Goal: Task Accomplishment & Management: Use online tool/utility

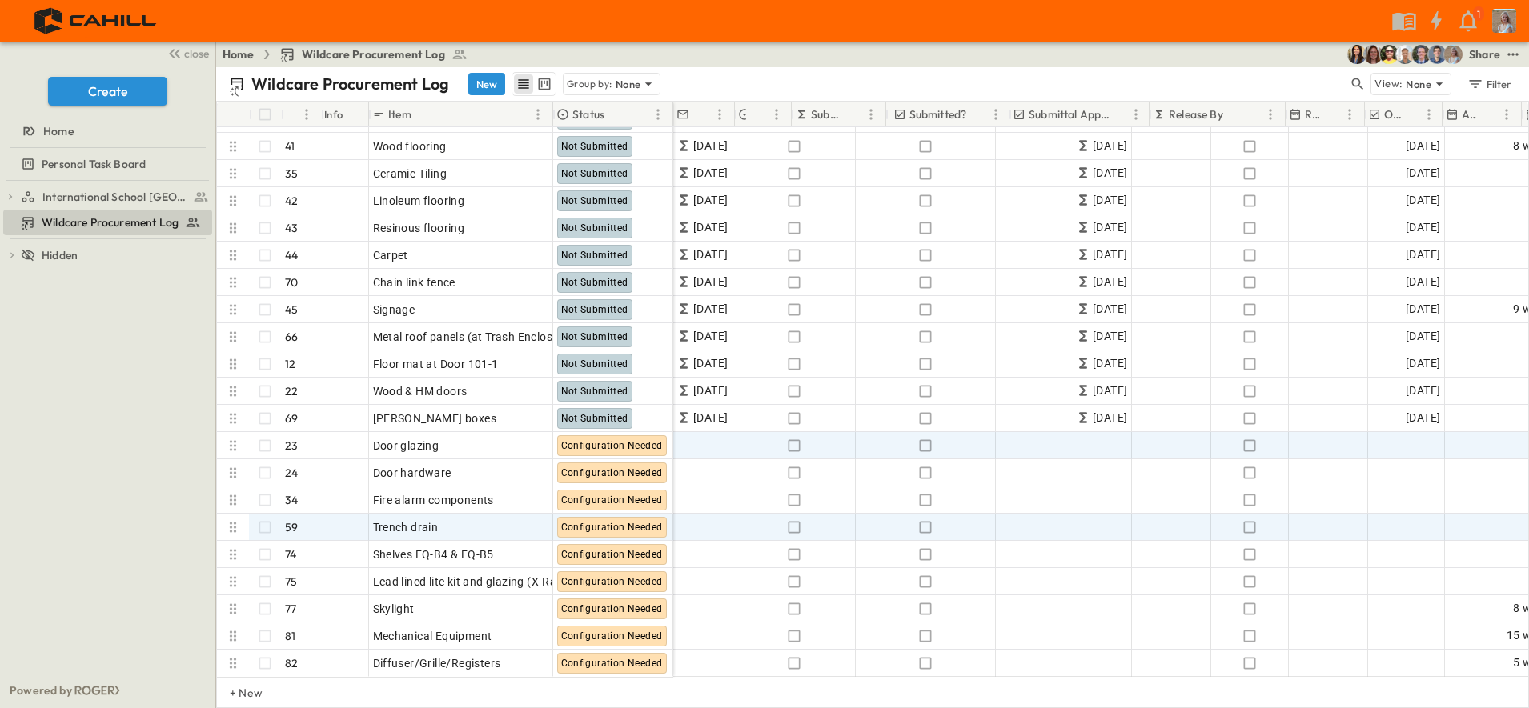
scroll to position [1697, 0]
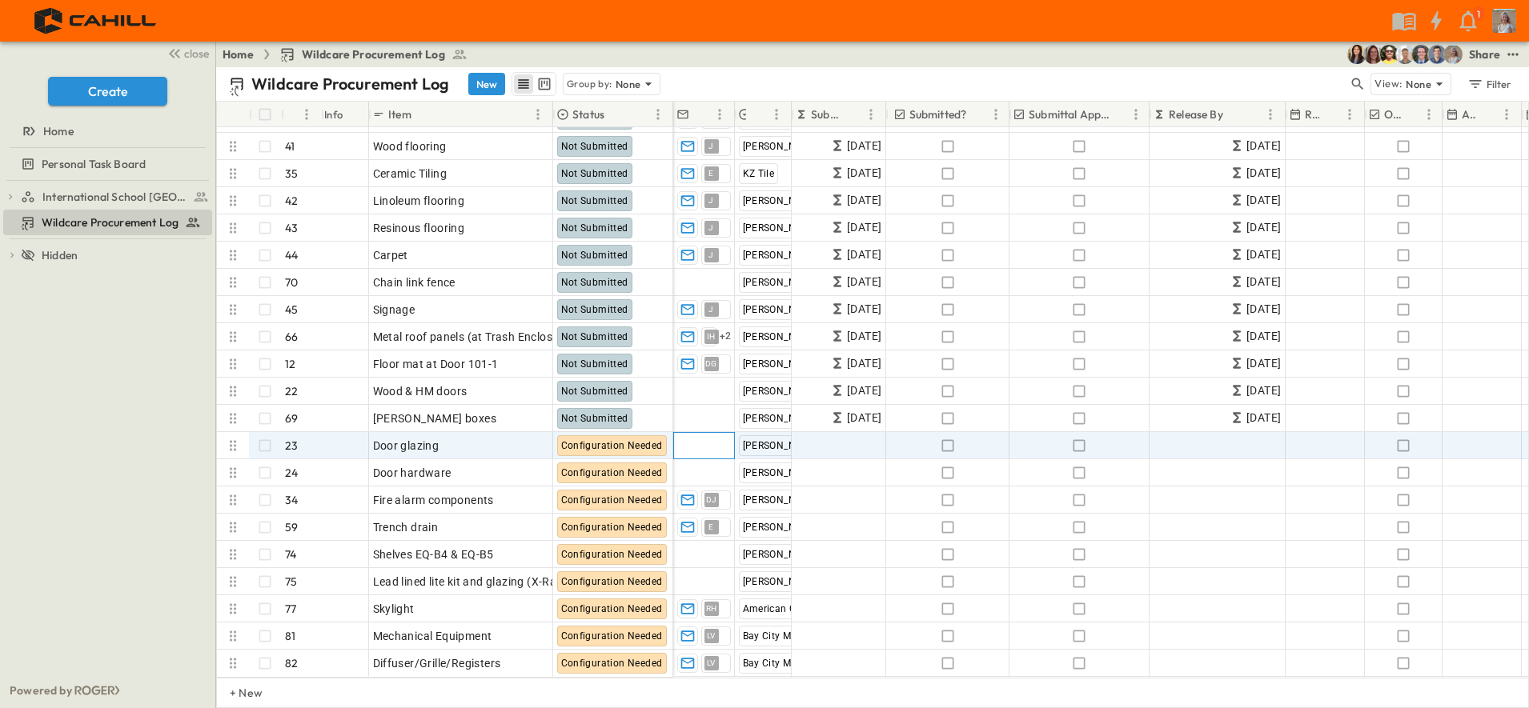
click at [687, 438] on span "Add Contact" at bounding box center [710, 446] width 66 height 16
type input "*****"
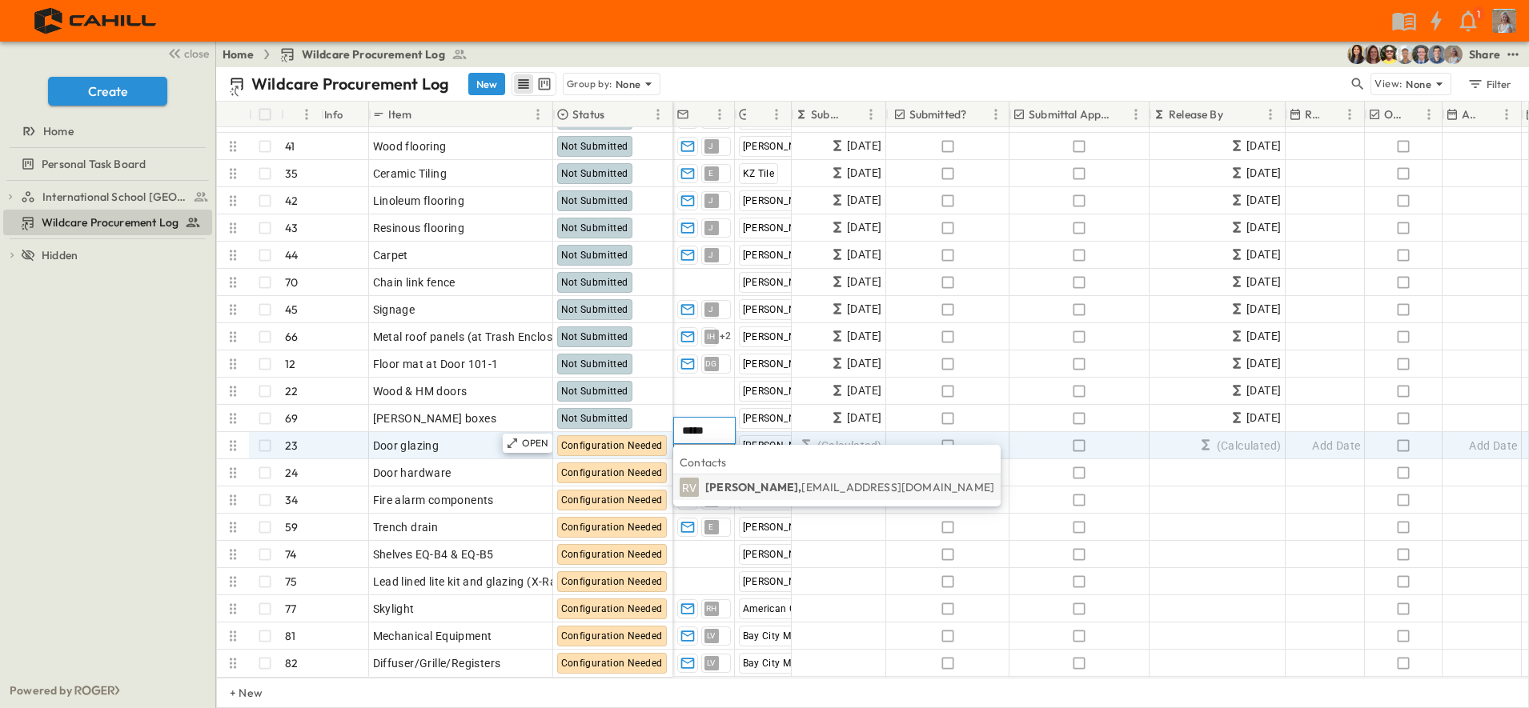
click at [619, 427] on body "1 close Create Home Personal Task Board International School [GEOGRAPHIC_DATA] …" at bounding box center [764, 354] width 1529 height 708
type input "*****"
click at [721, 485] on p "[PERSON_NAME], [EMAIL_ADDRESS][DOMAIN_NAME]" at bounding box center [849, 487] width 289 height 16
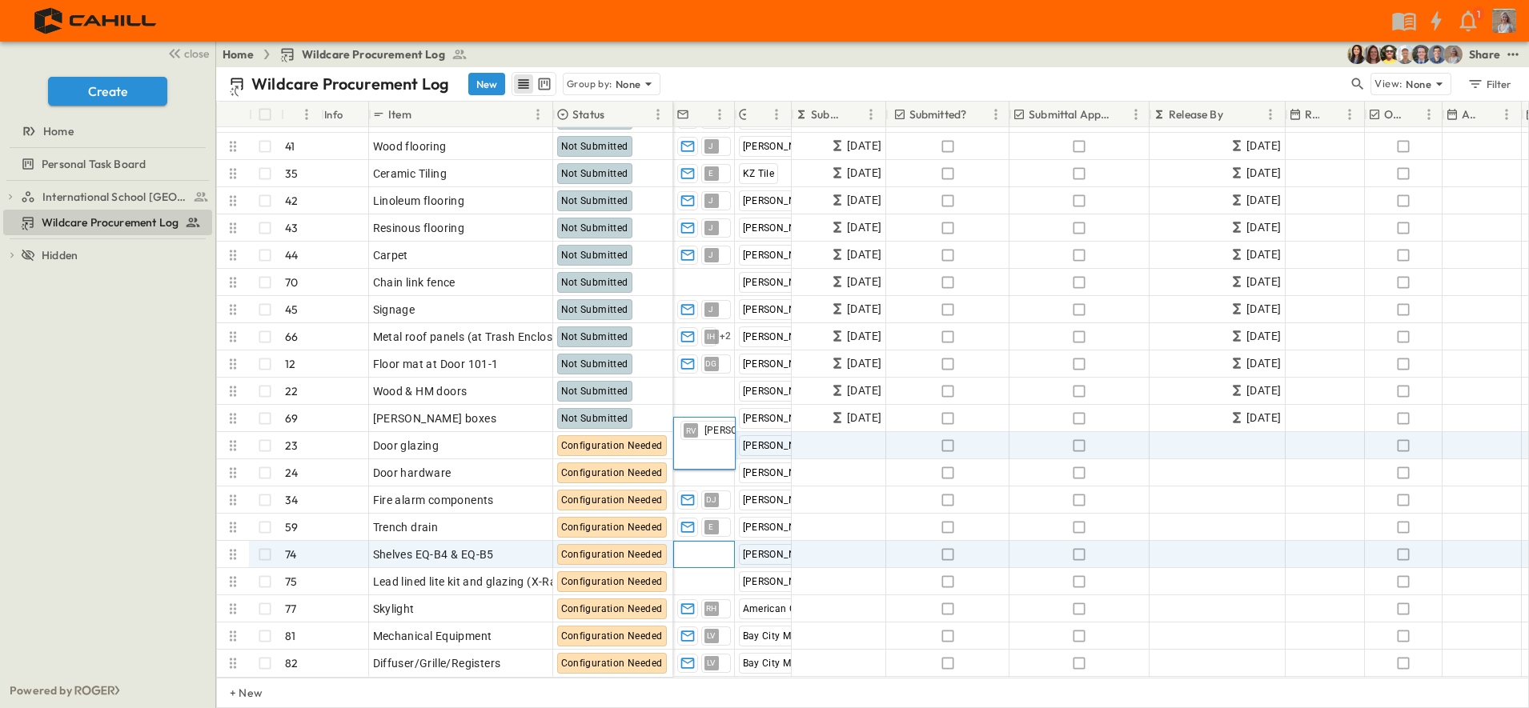
click at [704, 547] on span "Add Contact" at bounding box center [710, 555] width 66 height 16
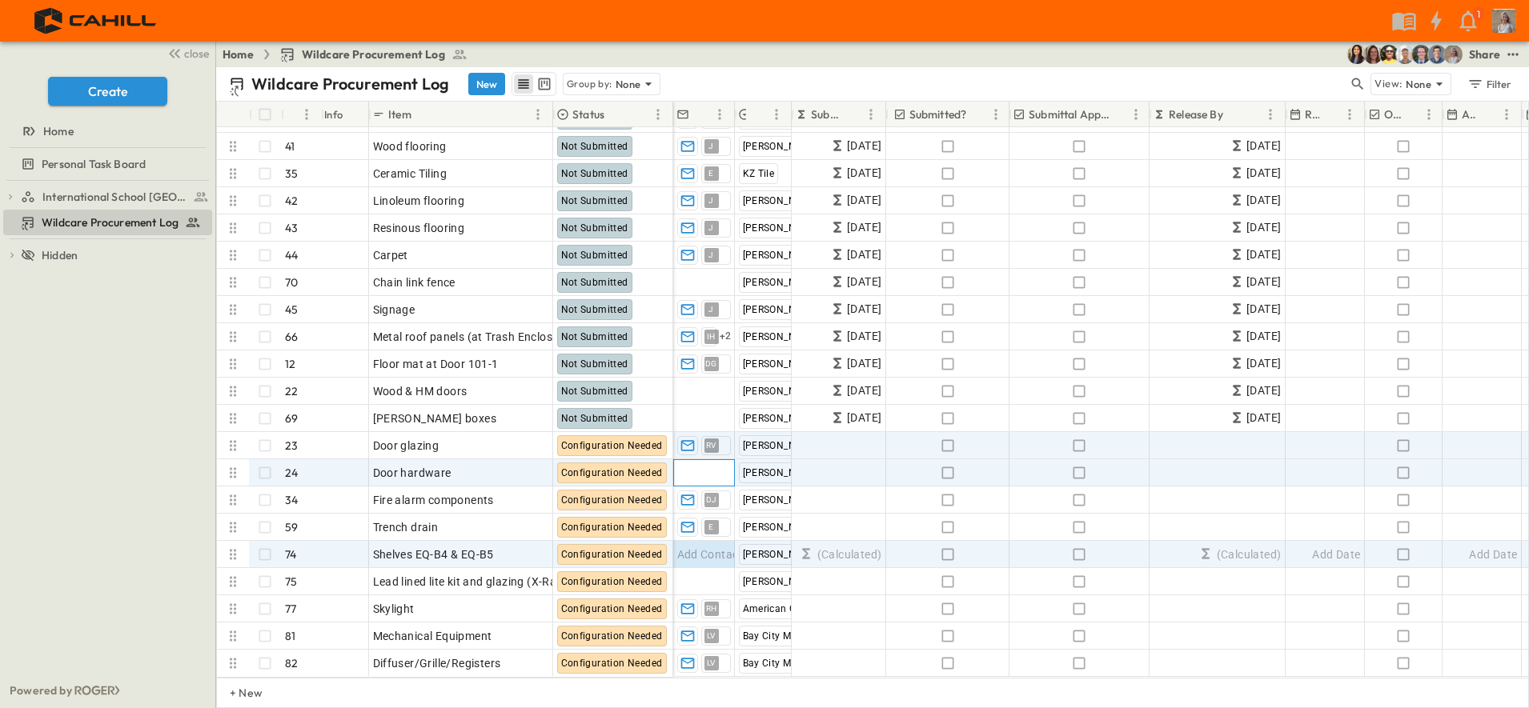
click at [695, 481] on span "Add Contact" at bounding box center [710, 473] width 66 height 16
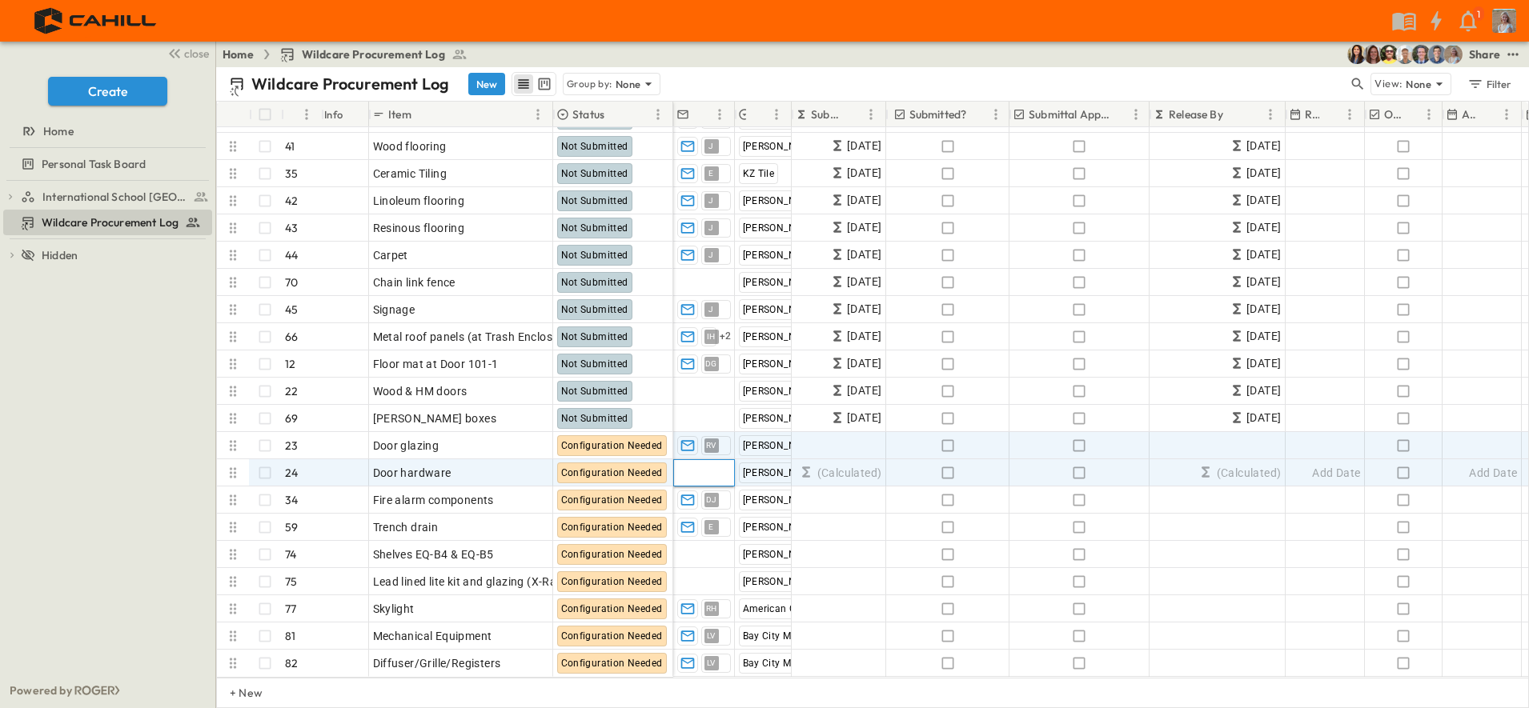
type input "***"
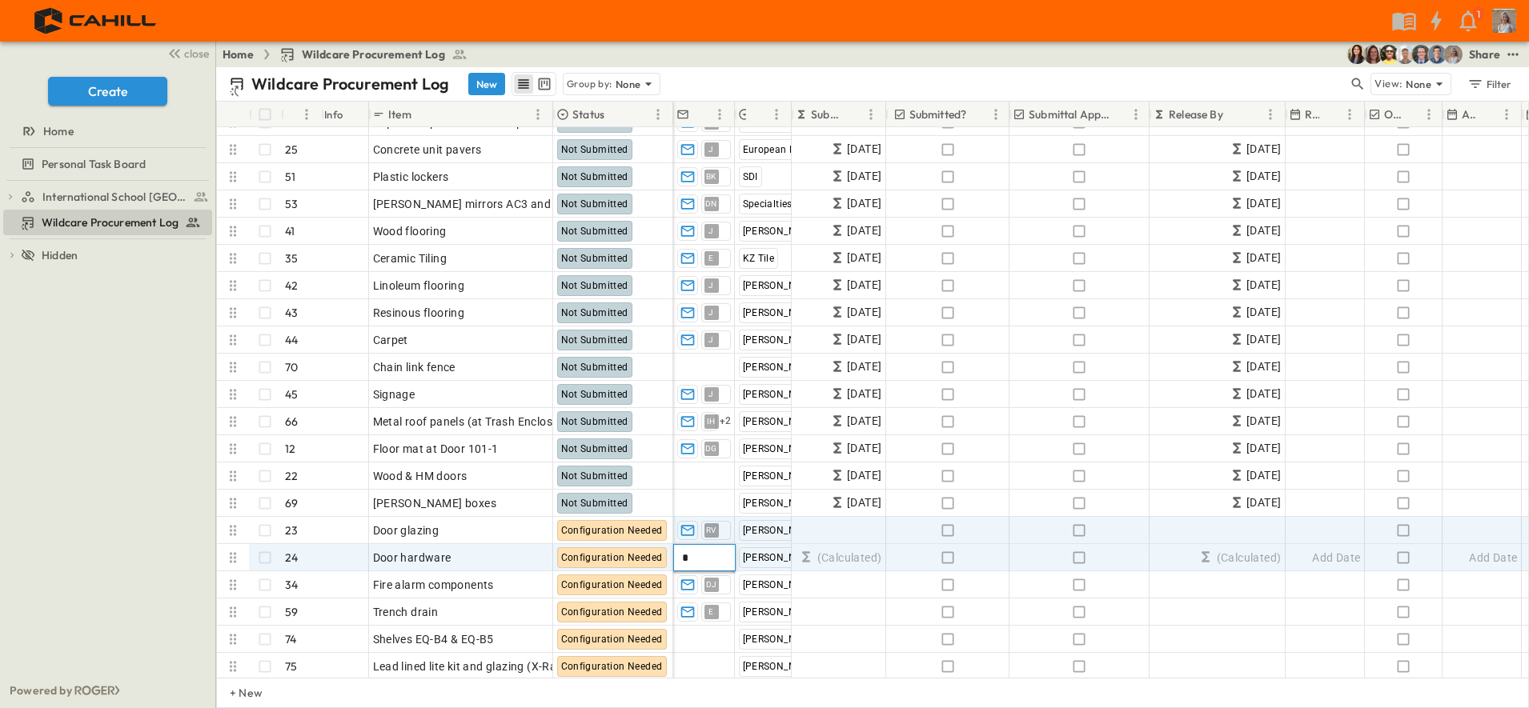
scroll to position [0, 0]
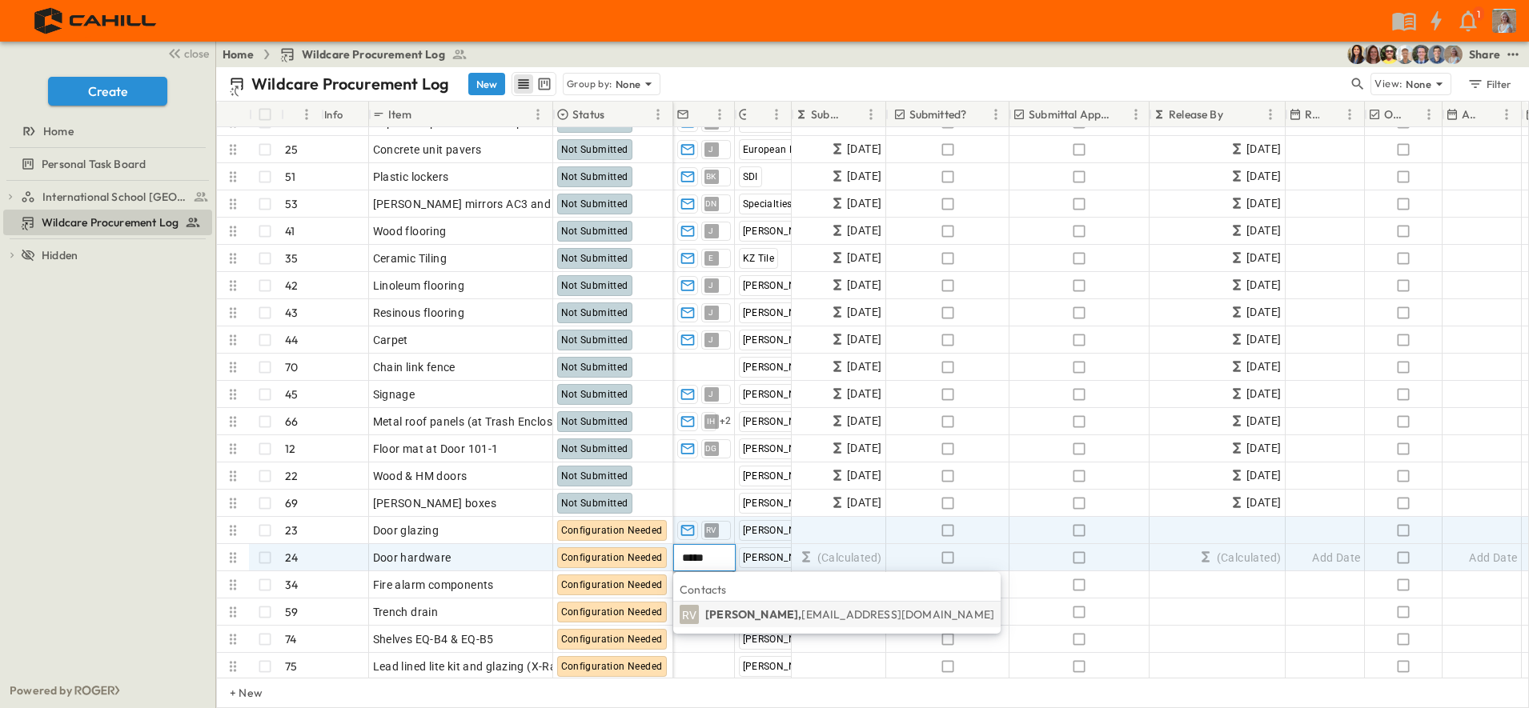
type input "*****"
click at [728, 613] on p "[PERSON_NAME], [EMAIL_ADDRESS][DOMAIN_NAME]" at bounding box center [849, 615] width 289 height 16
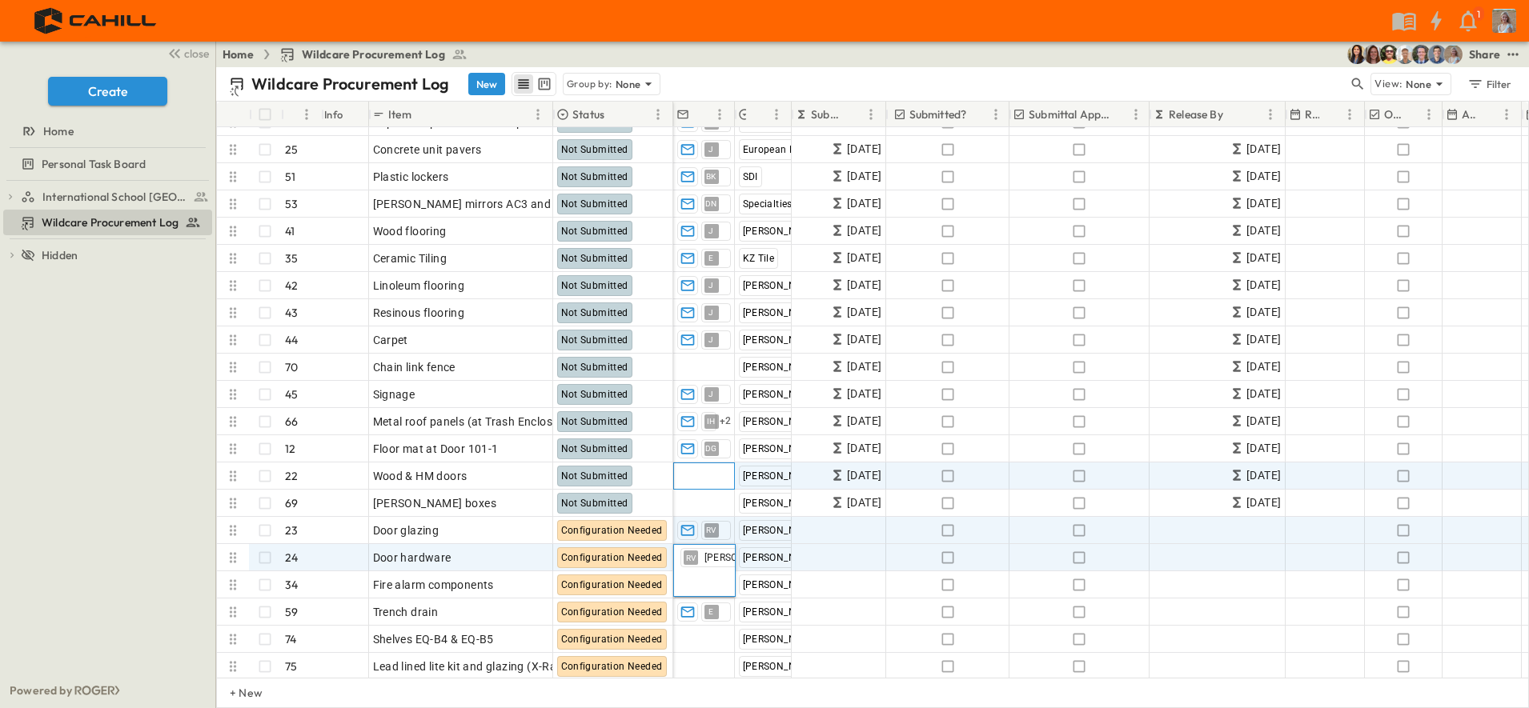
click at [702, 476] on span "Add Contact" at bounding box center [710, 476] width 66 height 16
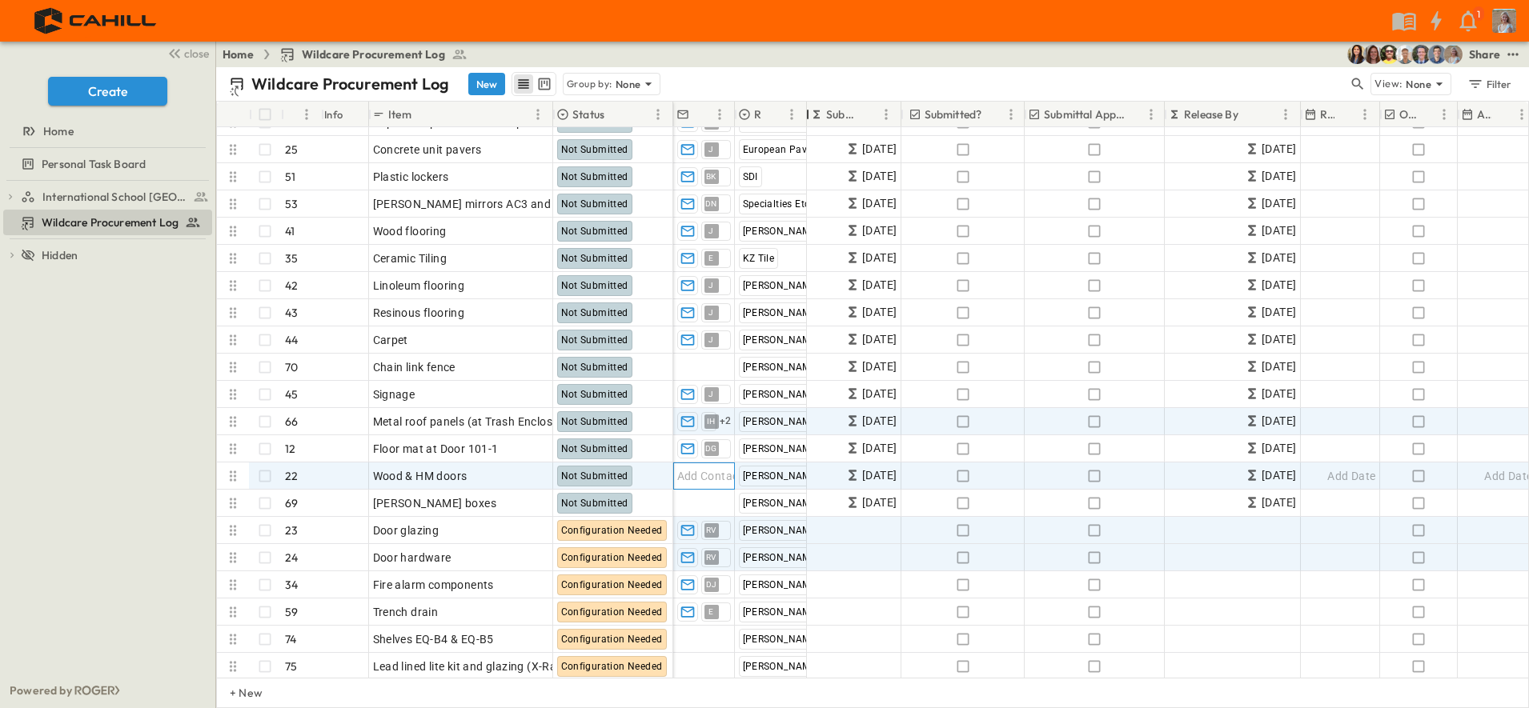
drag, startPoint x: 788, startPoint y: 116, endPoint x: 722, endPoint y: 421, distance: 312.1
click at [816, 122] on div at bounding box center [808, 114] width 16 height 45
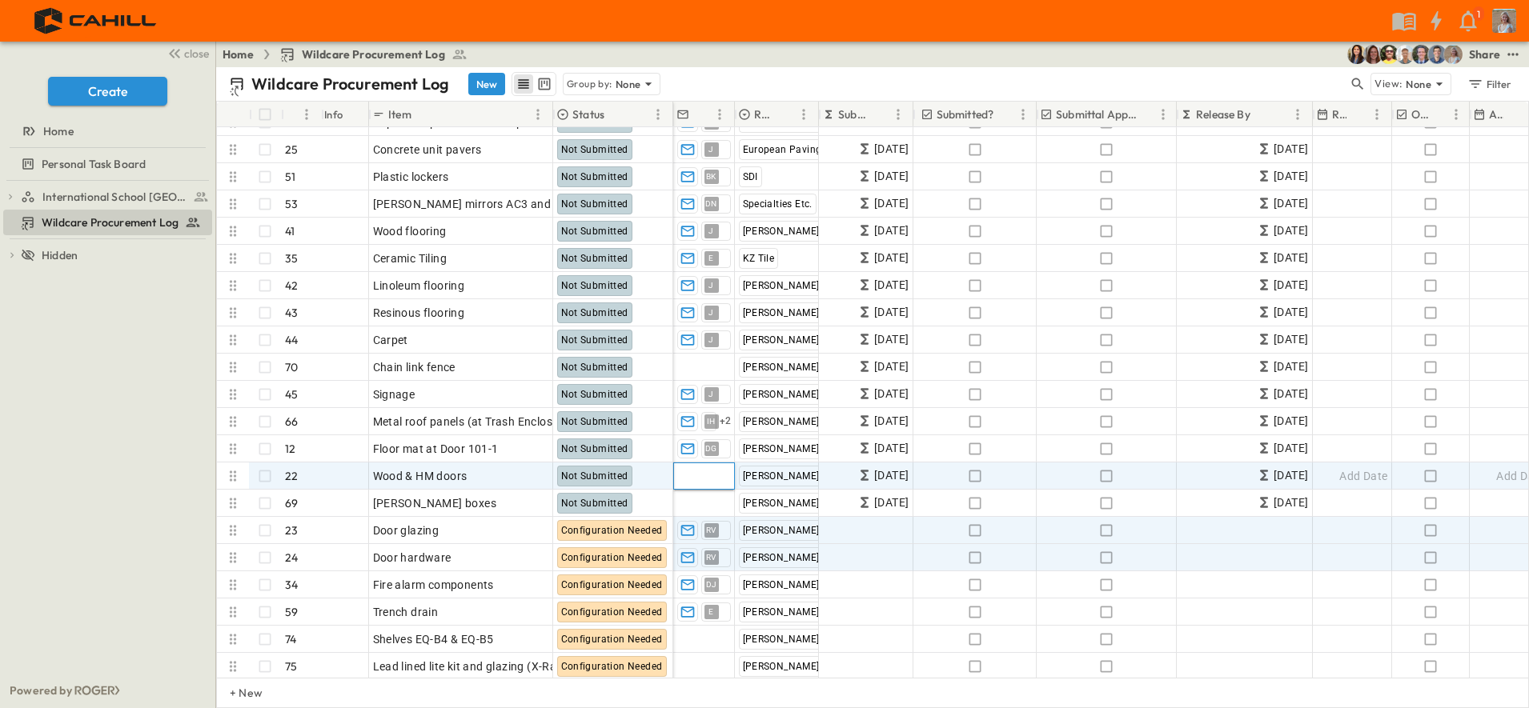
type input "**"
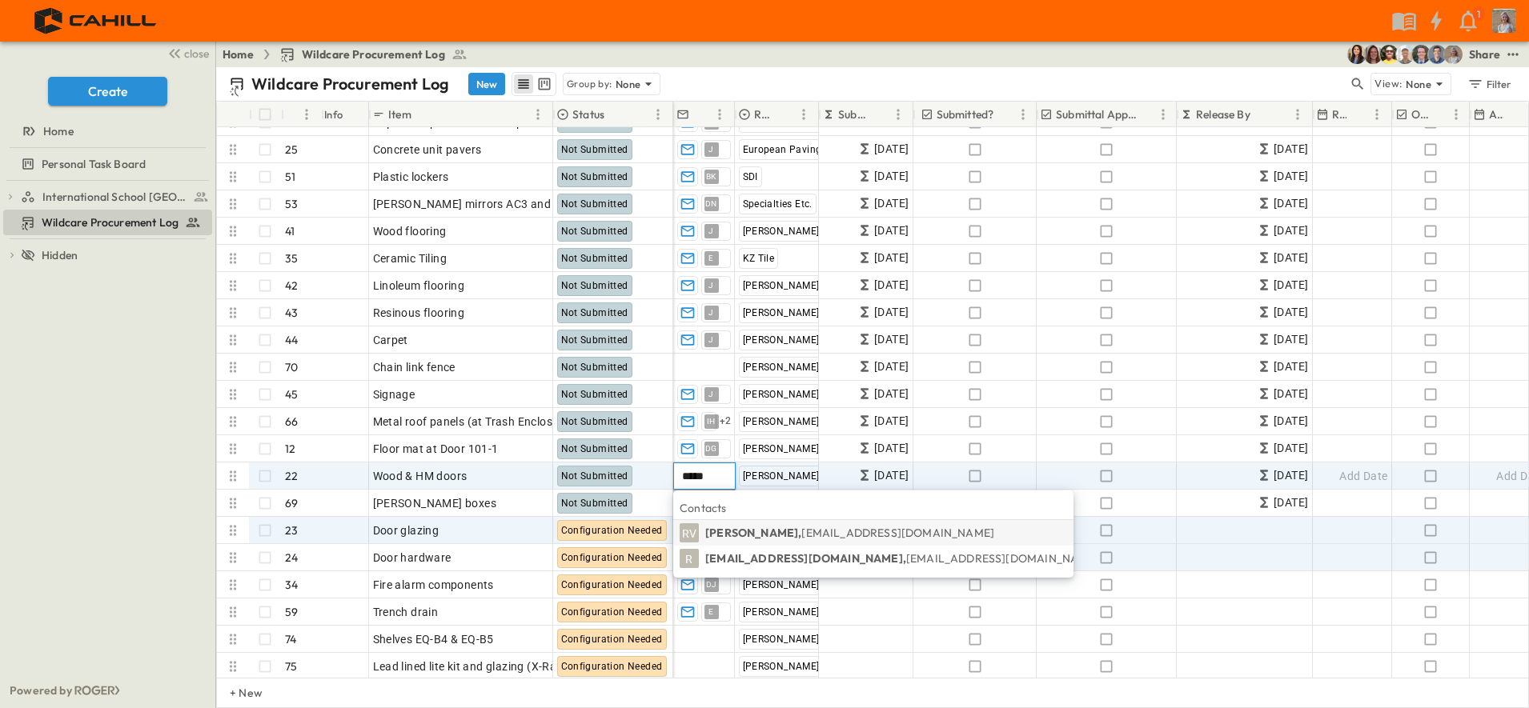
type input "*****"
click at [718, 525] on p "[PERSON_NAME], [EMAIL_ADDRESS][DOMAIN_NAME]" at bounding box center [849, 533] width 289 height 16
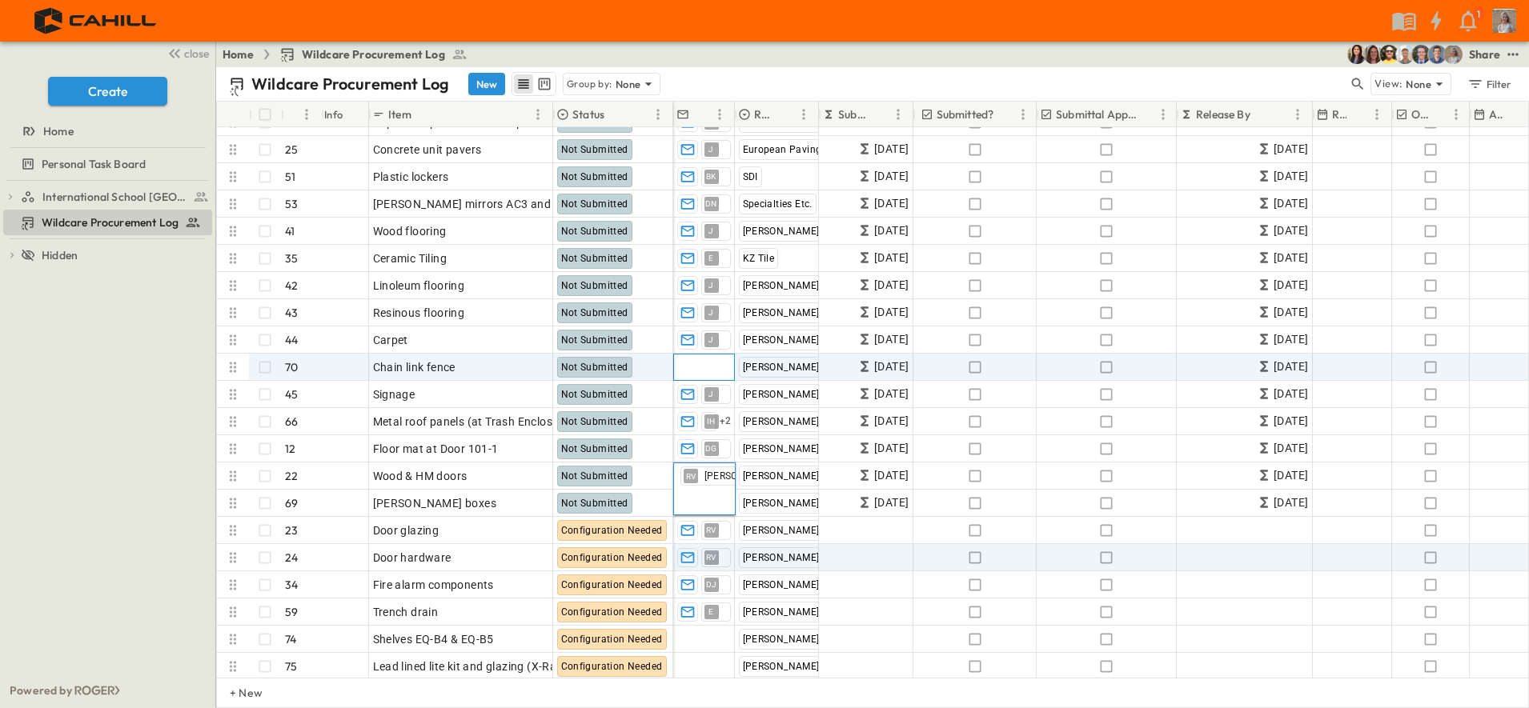
click at [711, 380] on div "Add Contact" at bounding box center [704, 367] width 62 height 27
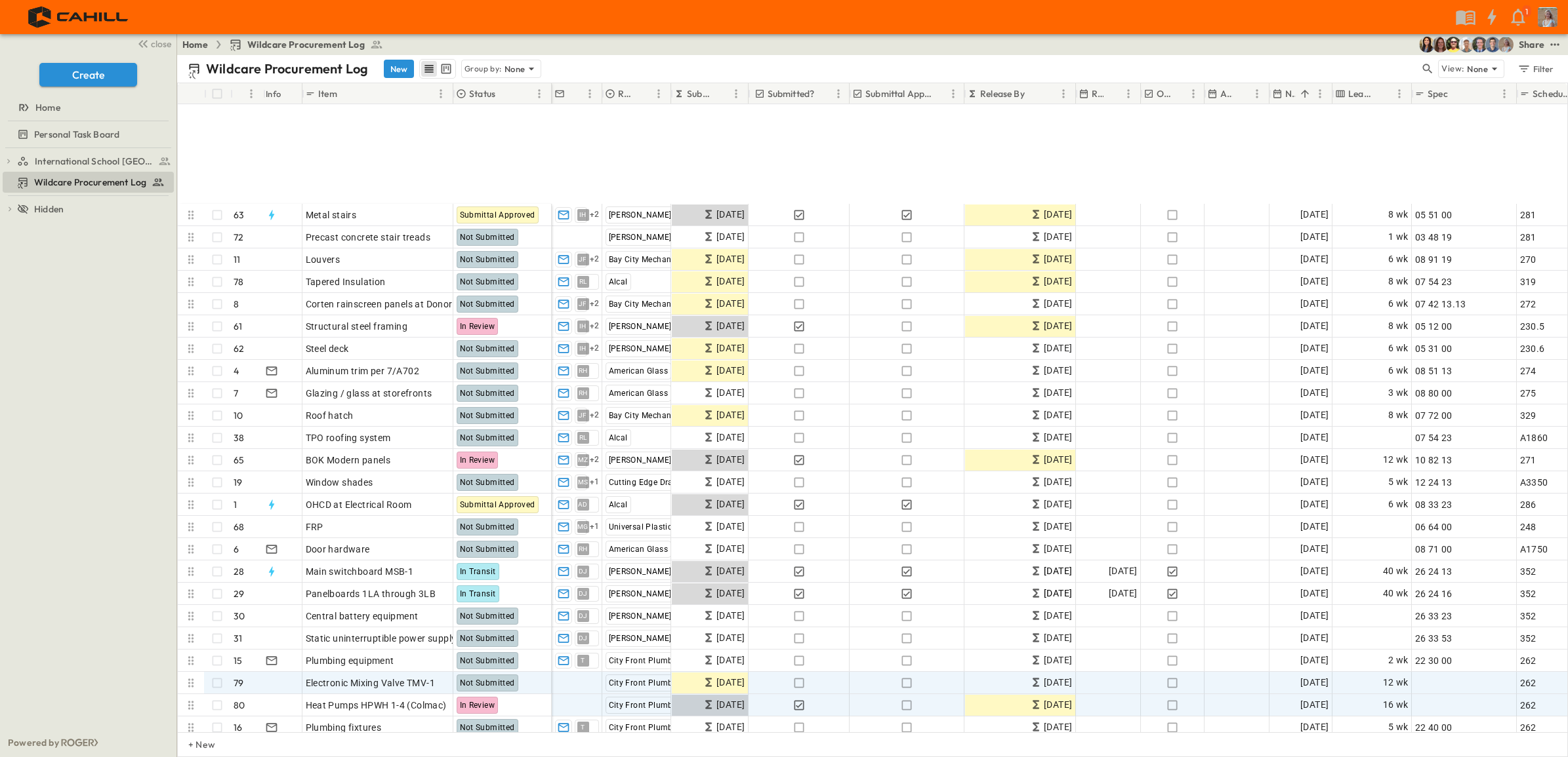
scroll to position [492, 0]
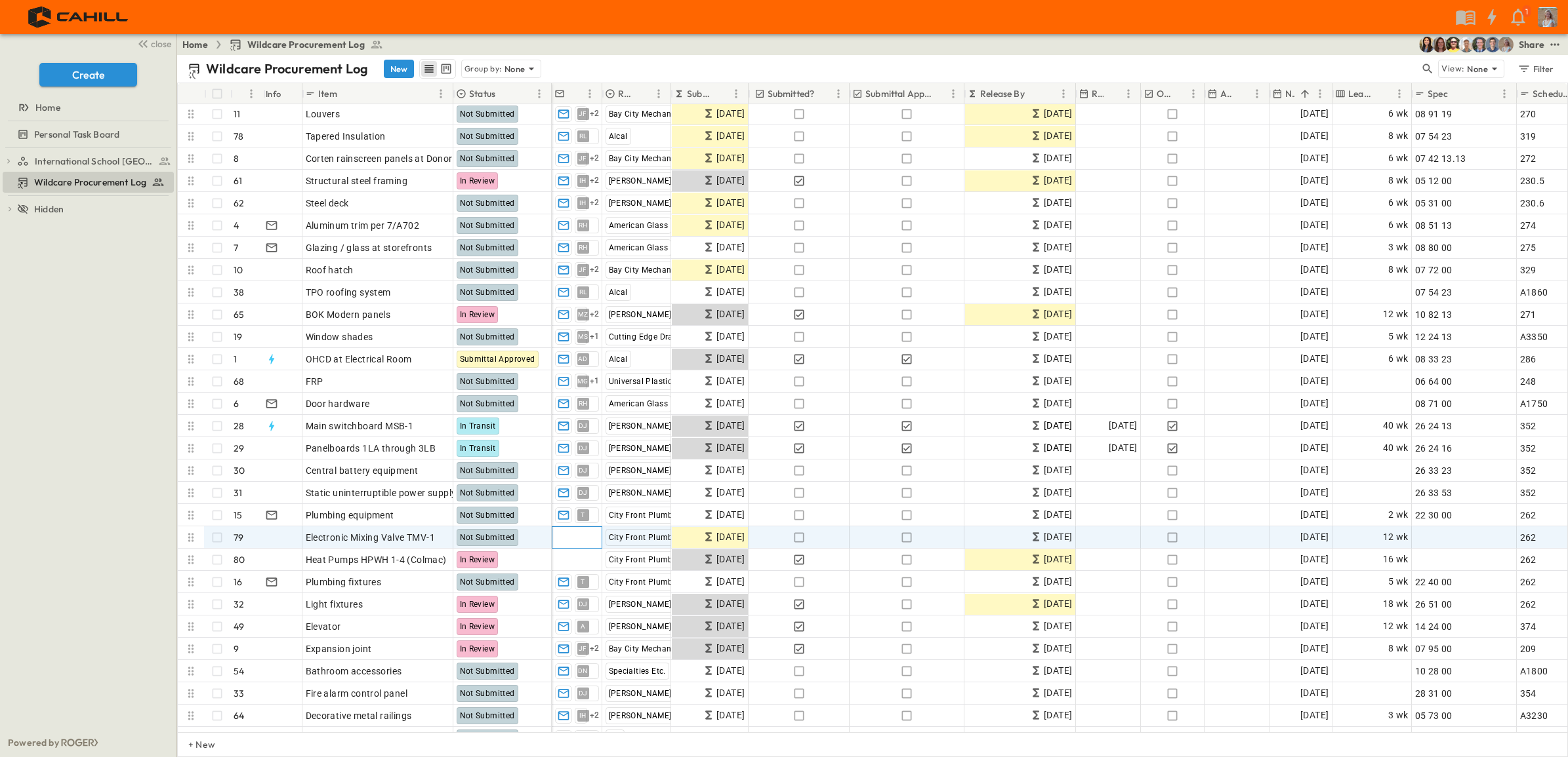
click at [568, 542] on span "Add Contact" at bounding box center [582, 537] width 54 height 13
type input "*****"
click at [602, 579] on p "[PERSON_NAME], [PERSON_NAME][EMAIL_ADDRESS][DOMAIN_NAME]" at bounding box center [696, 605] width 237 height 13
click at [575, 555] on input "text" at bounding box center [584, 558] width 52 height 16
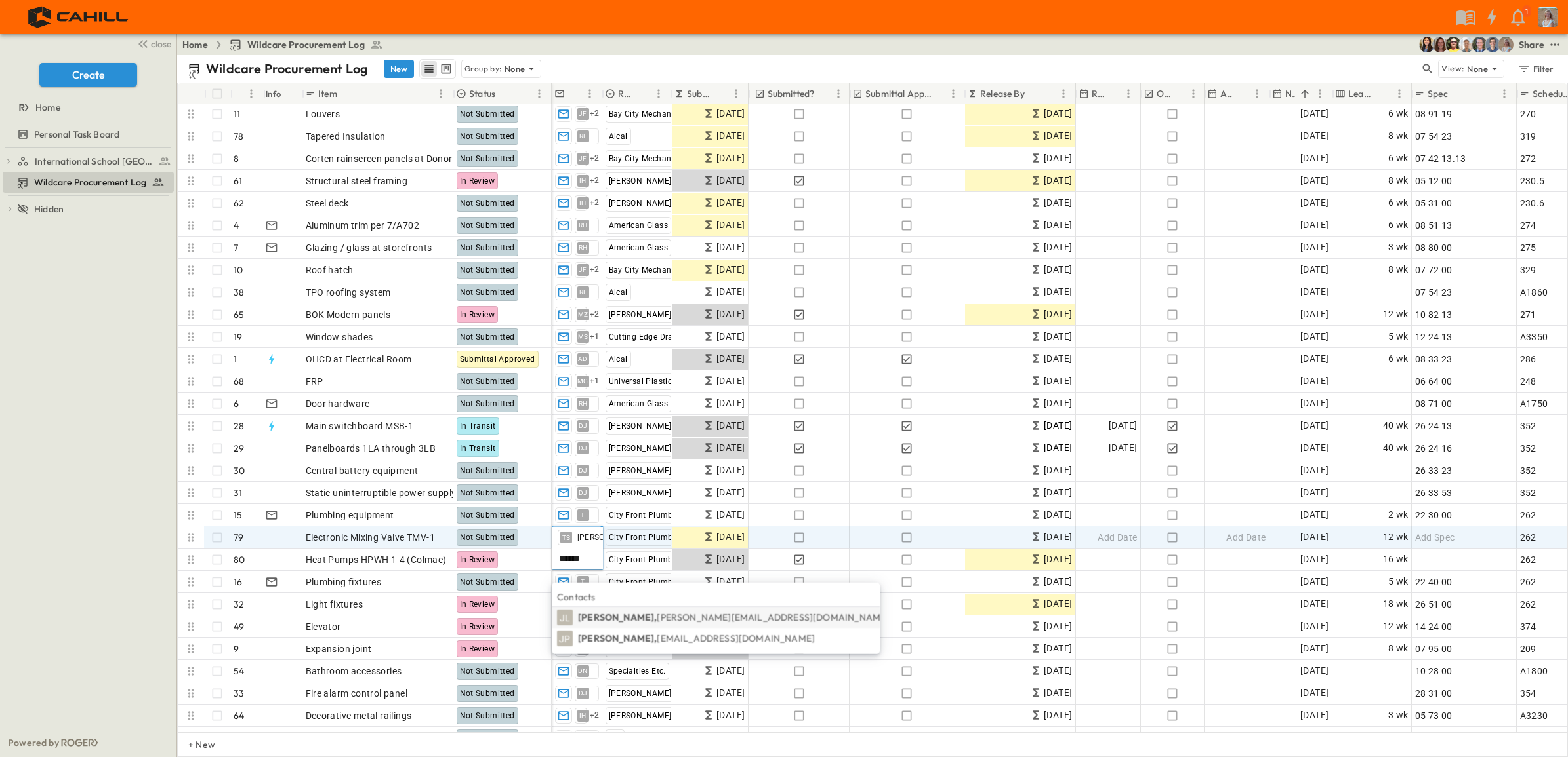
type input "******"
click at [596, 579] on p "[PERSON_NAME], [PERSON_NAME][EMAIL_ADDRESS][DOMAIN_NAME]" at bounding box center [733, 618] width 311 height 13
click at [398, 534] on span "Electronic Mixing Valve TMV-1" at bounding box center [370, 537] width 130 height 13
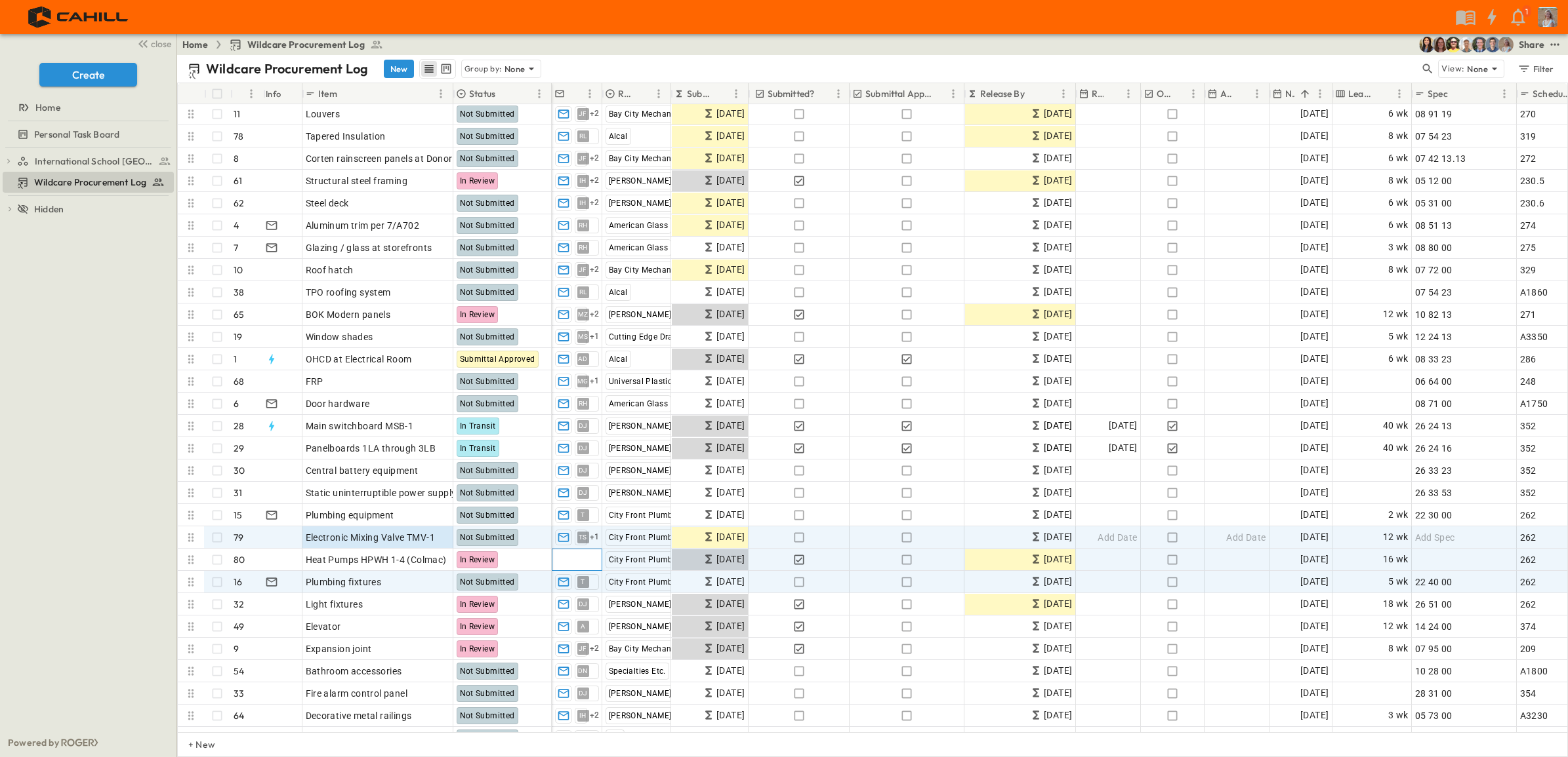
click at [583, 562] on span "Add Contact" at bounding box center [582, 560] width 54 height 13
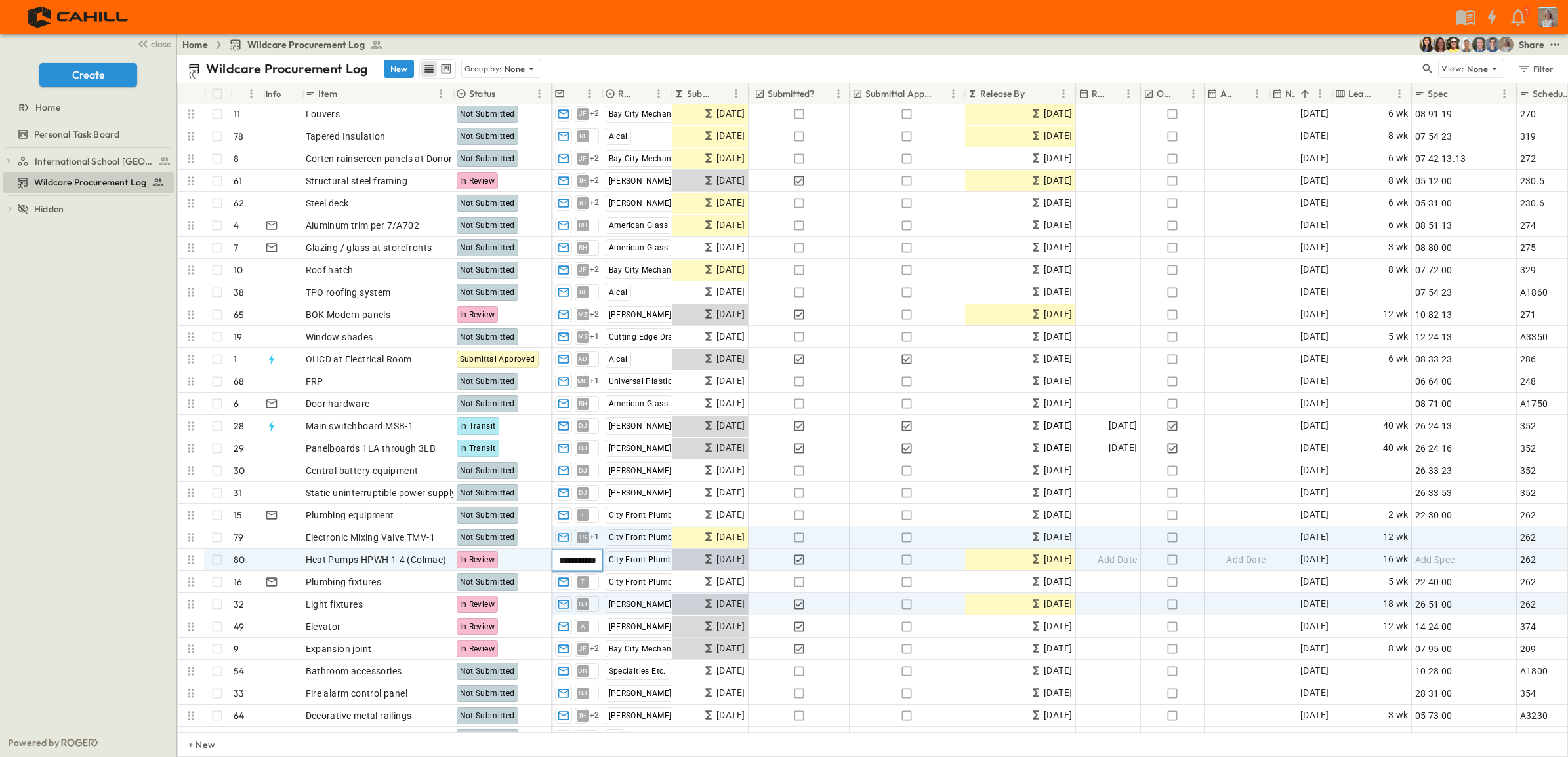
scroll to position [0, 7]
type input "**********"
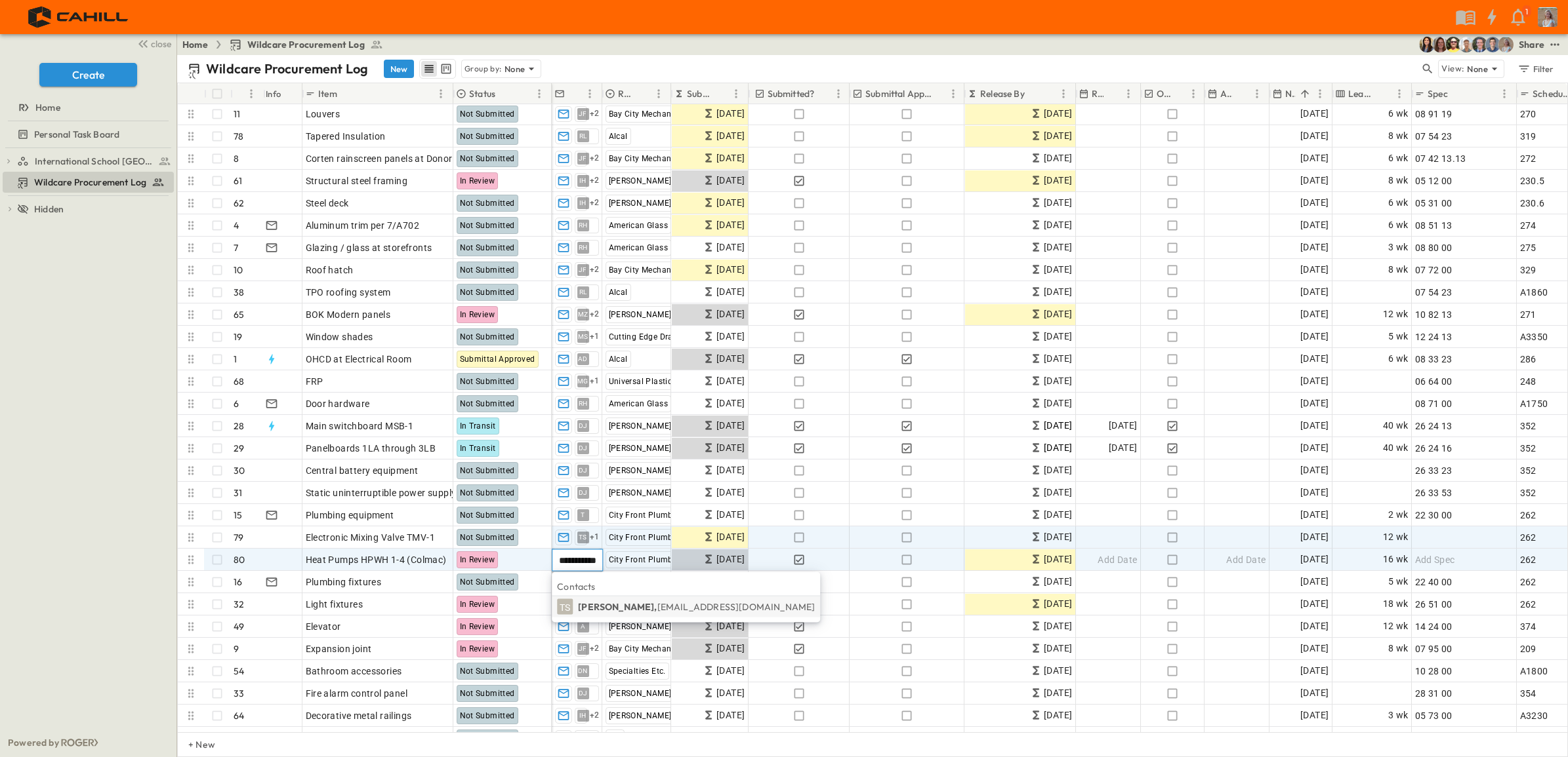
click at [584, 579] on p "[PERSON_NAME], [PERSON_NAME][EMAIL_ADDRESS][DOMAIN_NAME]" at bounding box center [696, 607] width 237 height 13
click at [75, 530] on div "International School [GEOGRAPHIC_DATA] Phase 1A Procurement Log Phase 1B/1C Pro…" at bounding box center [88, 438] width 176 height 580
click at [563, 579] on icon "button" at bounding box center [563, 582] width 13 height 13
click at [575, 578] on div "[PERSON_NAME]" at bounding box center [587, 582] width 25 height 16
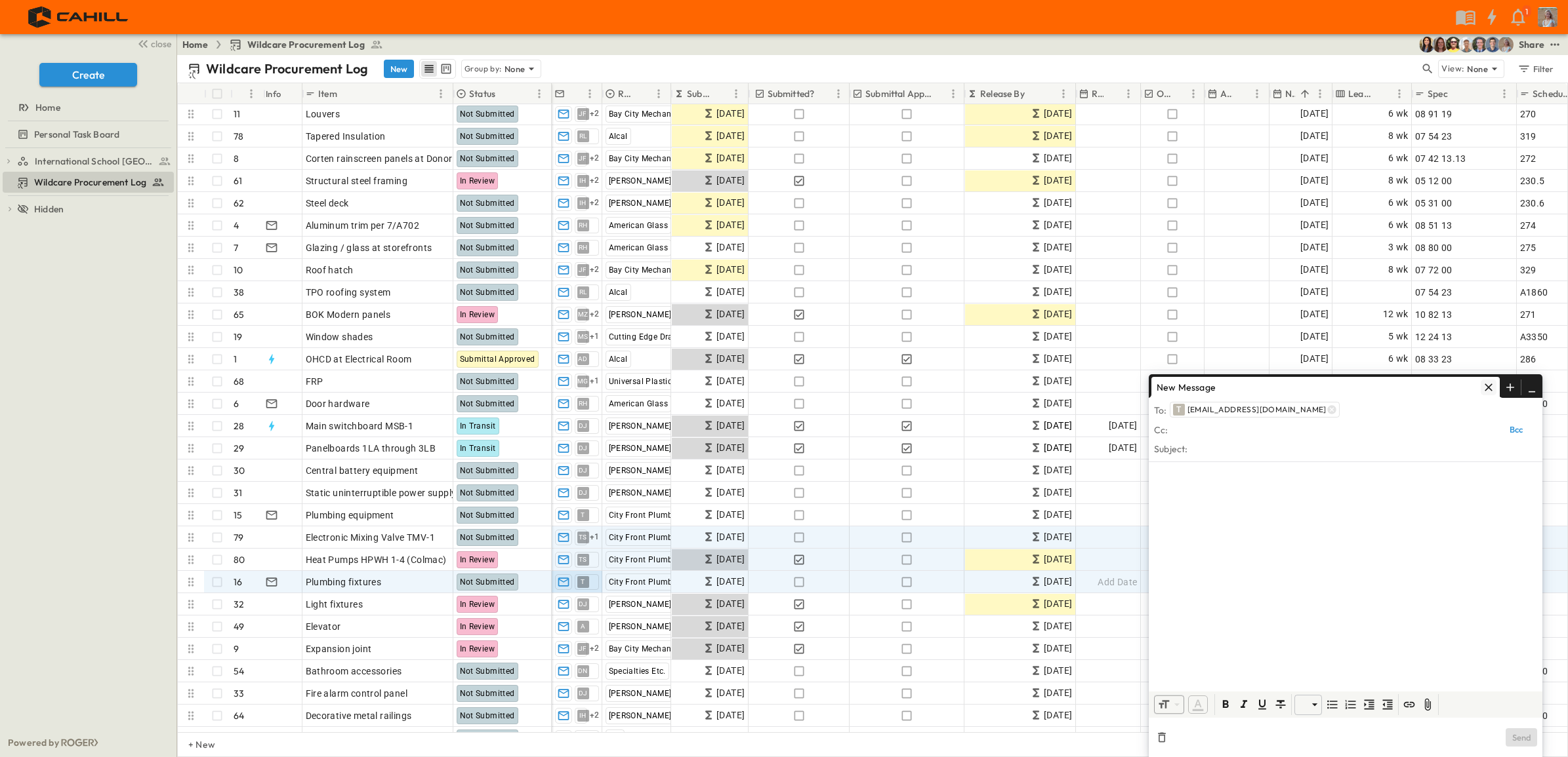
click at [1252, 390] on icon "button" at bounding box center [1488, 388] width 8 height 8
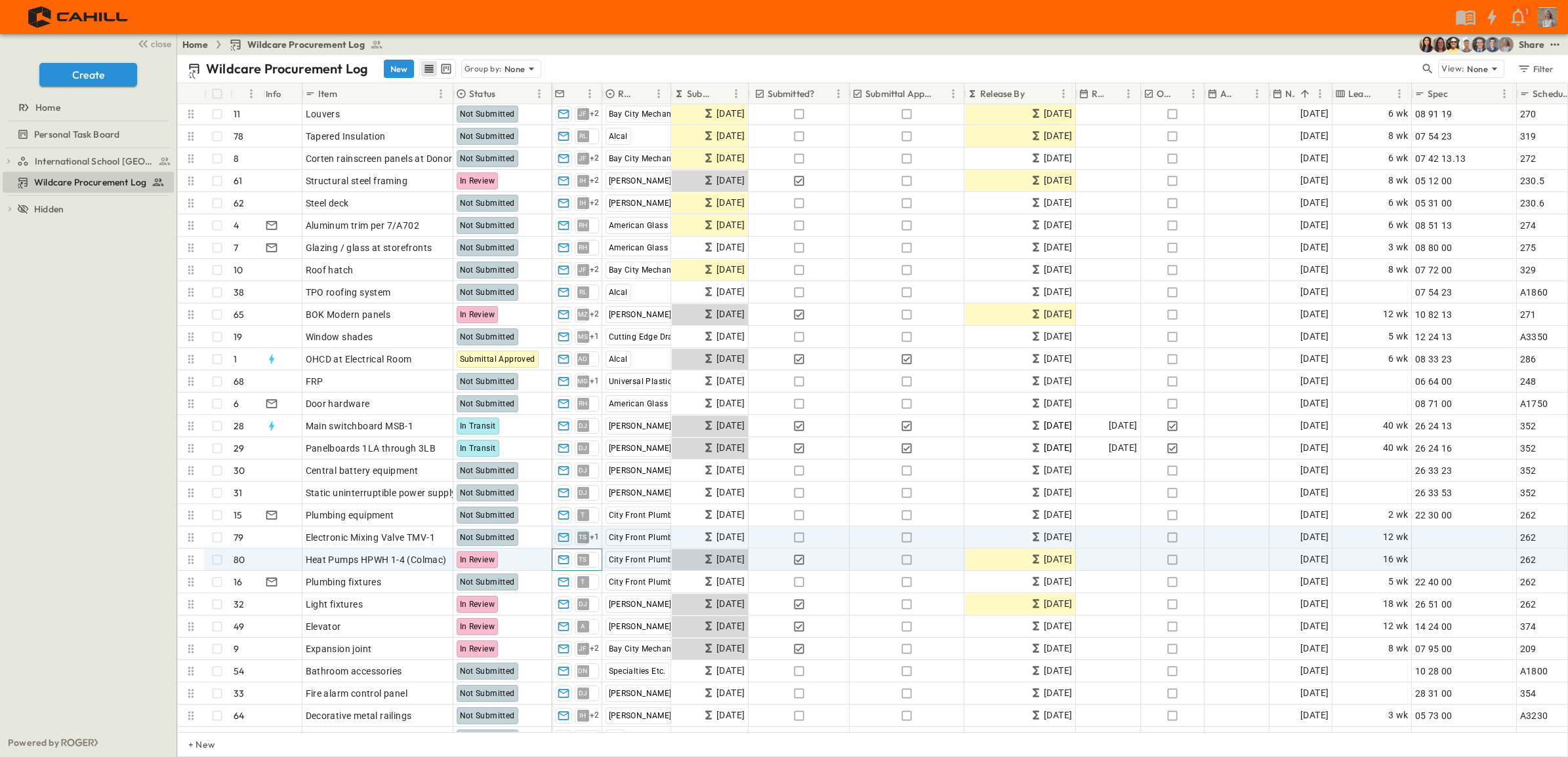
click at [589, 563] on div "TS [PERSON_NAME]" at bounding box center [587, 560] width 25 height 16
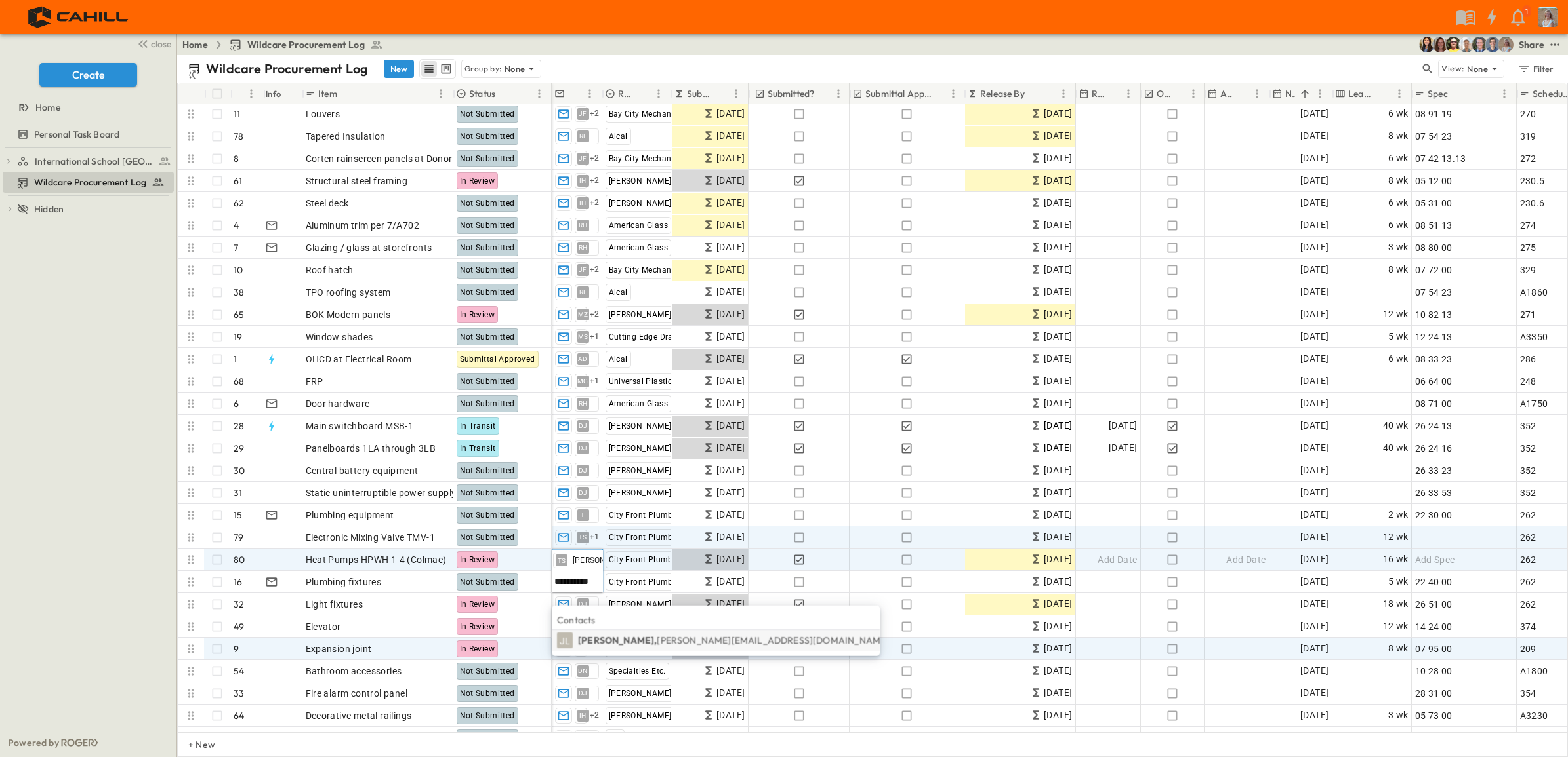
type input "**********"
click at [603, 579] on p "[PERSON_NAME], [PERSON_NAME][EMAIL_ADDRESS][DOMAIN_NAME]" at bounding box center [733, 641] width 311 height 13
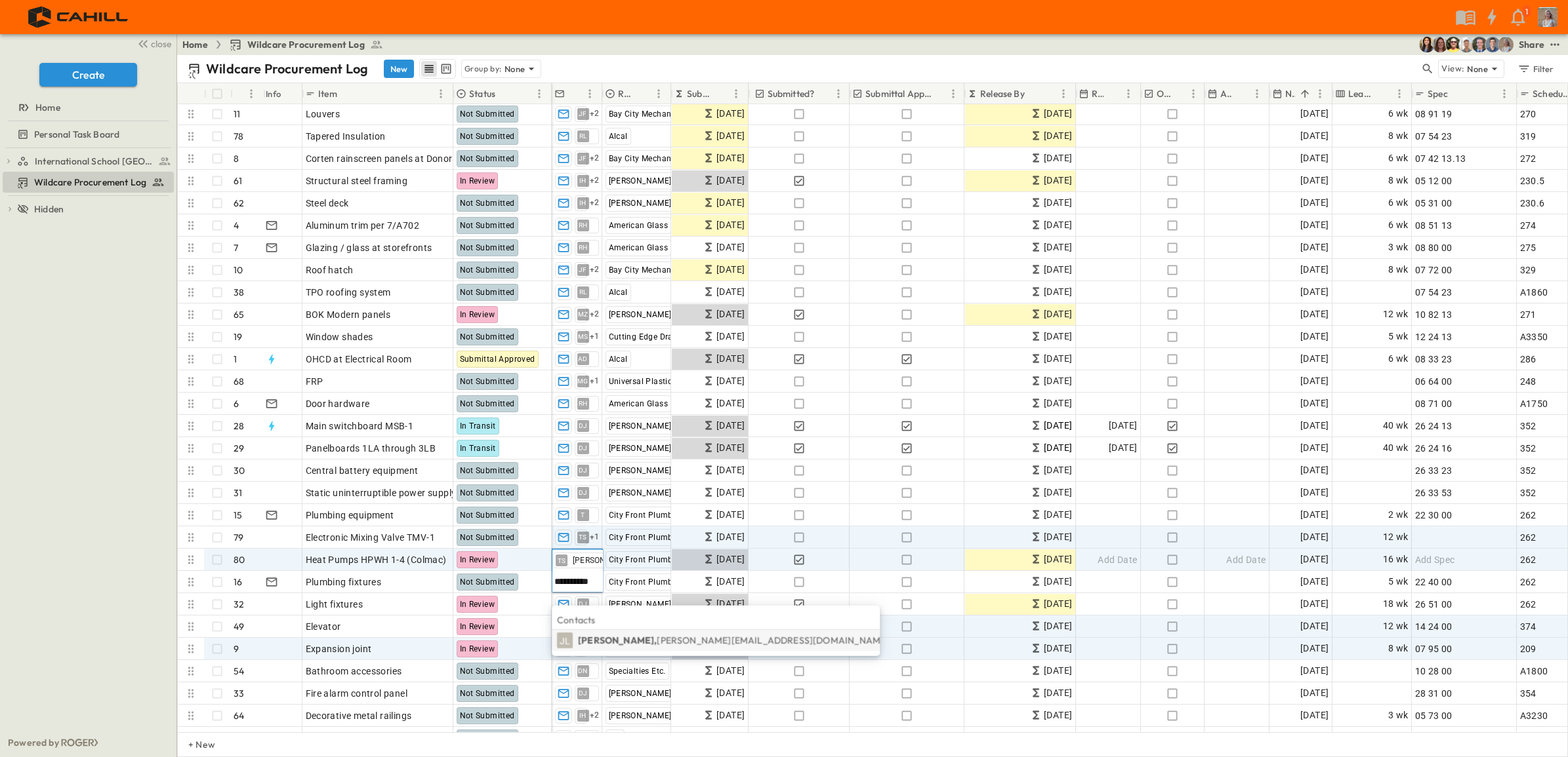
click at [587, 579] on p "Contacts" at bounding box center [715, 620] width 317 height 13
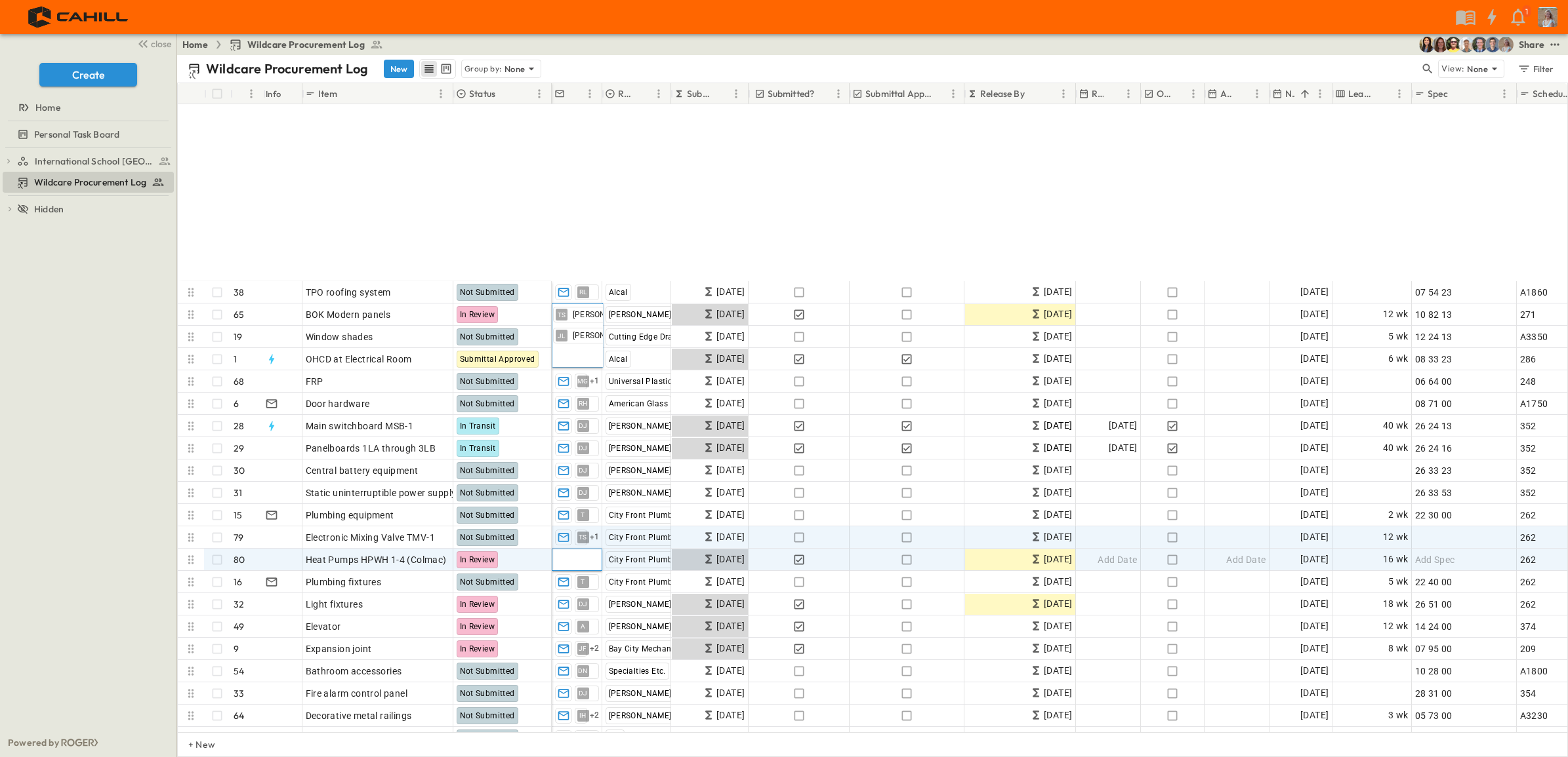
scroll to position [737, 0]
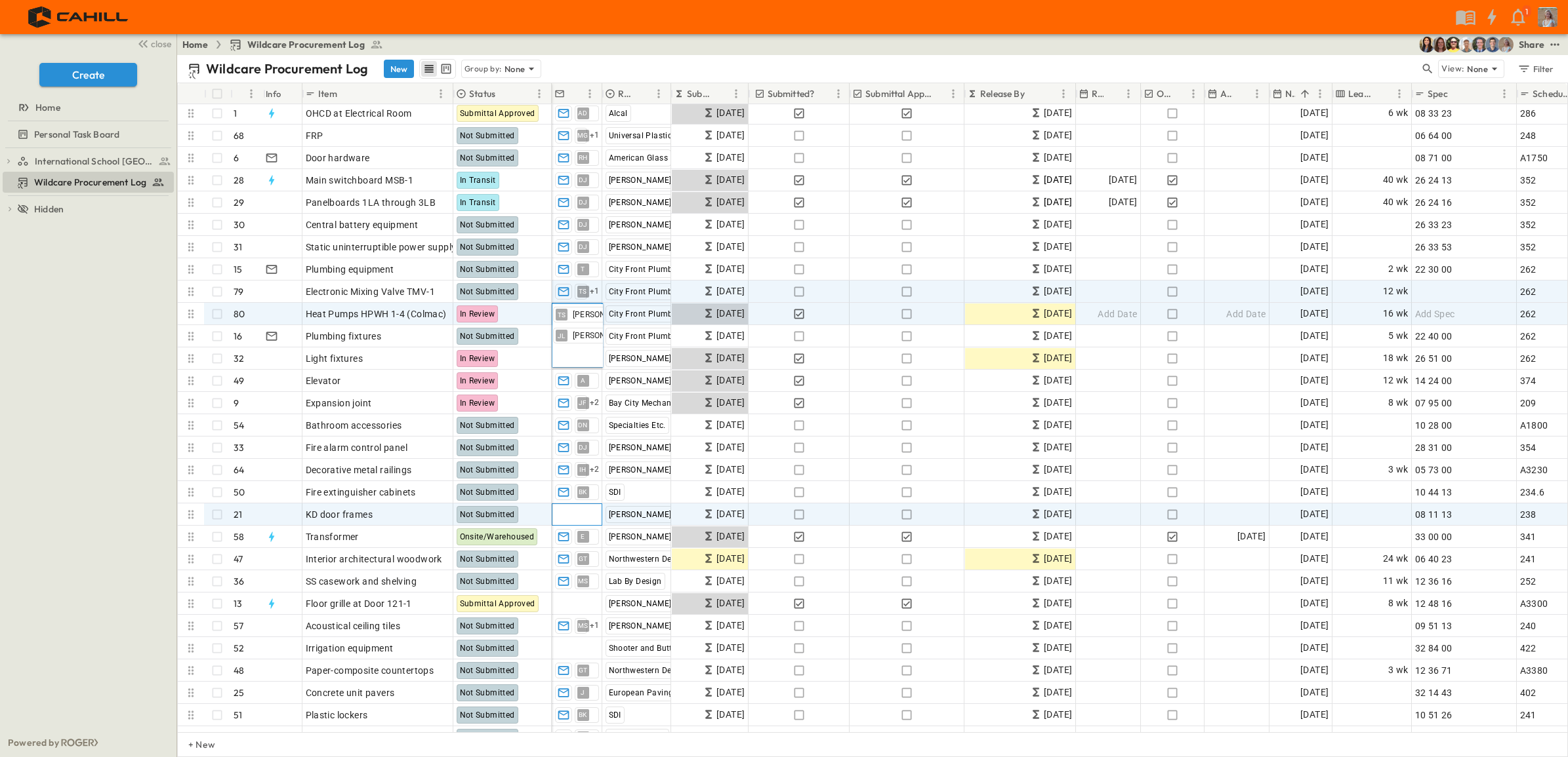
click at [584, 524] on div "Add Contact" at bounding box center [577, 514] width 49 height 21
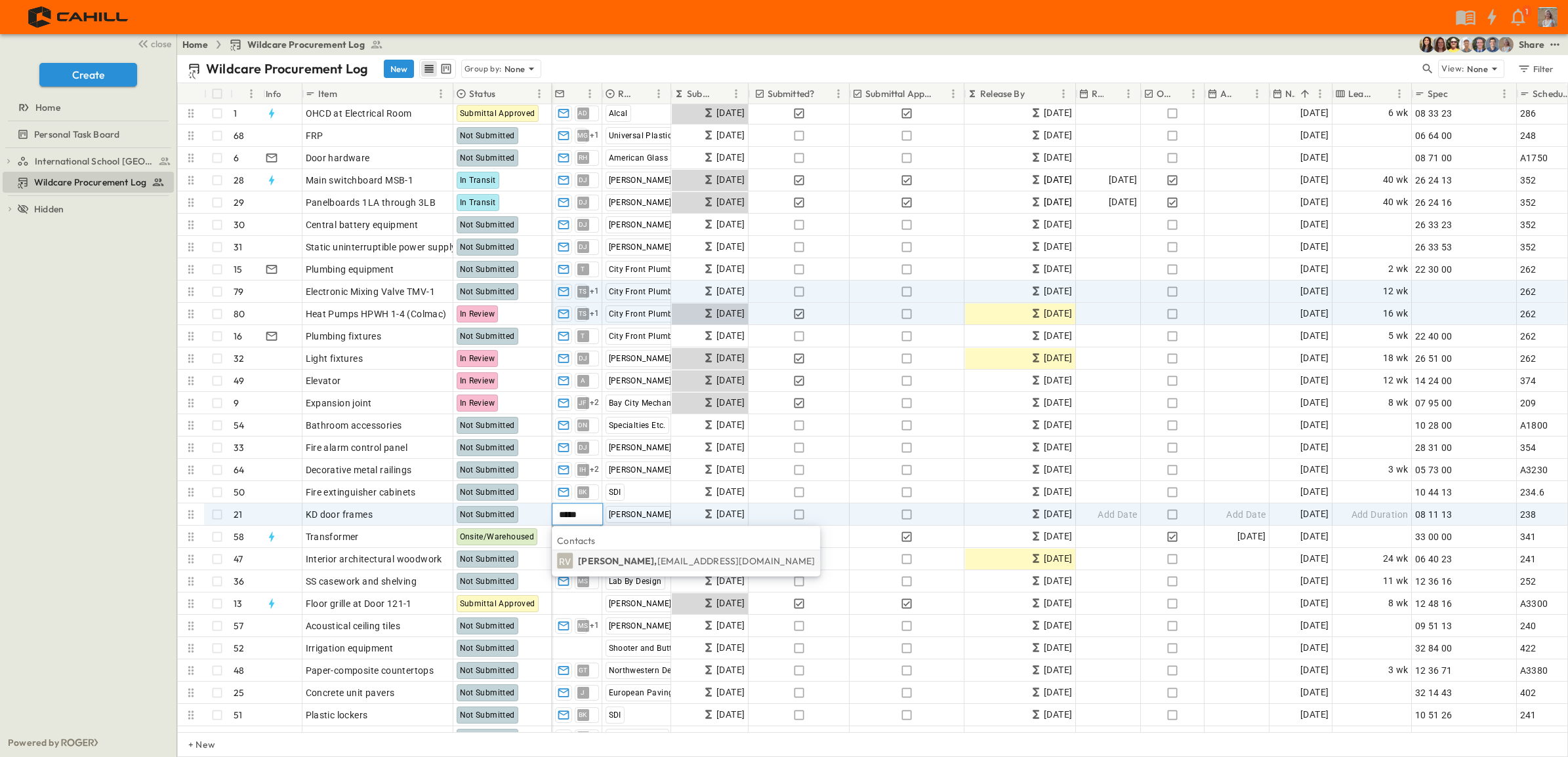
type input "*****"
click at [600, 556] on p "[PERSON_NAME], [EMAIL_ADDRESS][DOMAIN_NAME]" at bounding box center [696, 561] width 237 height 13
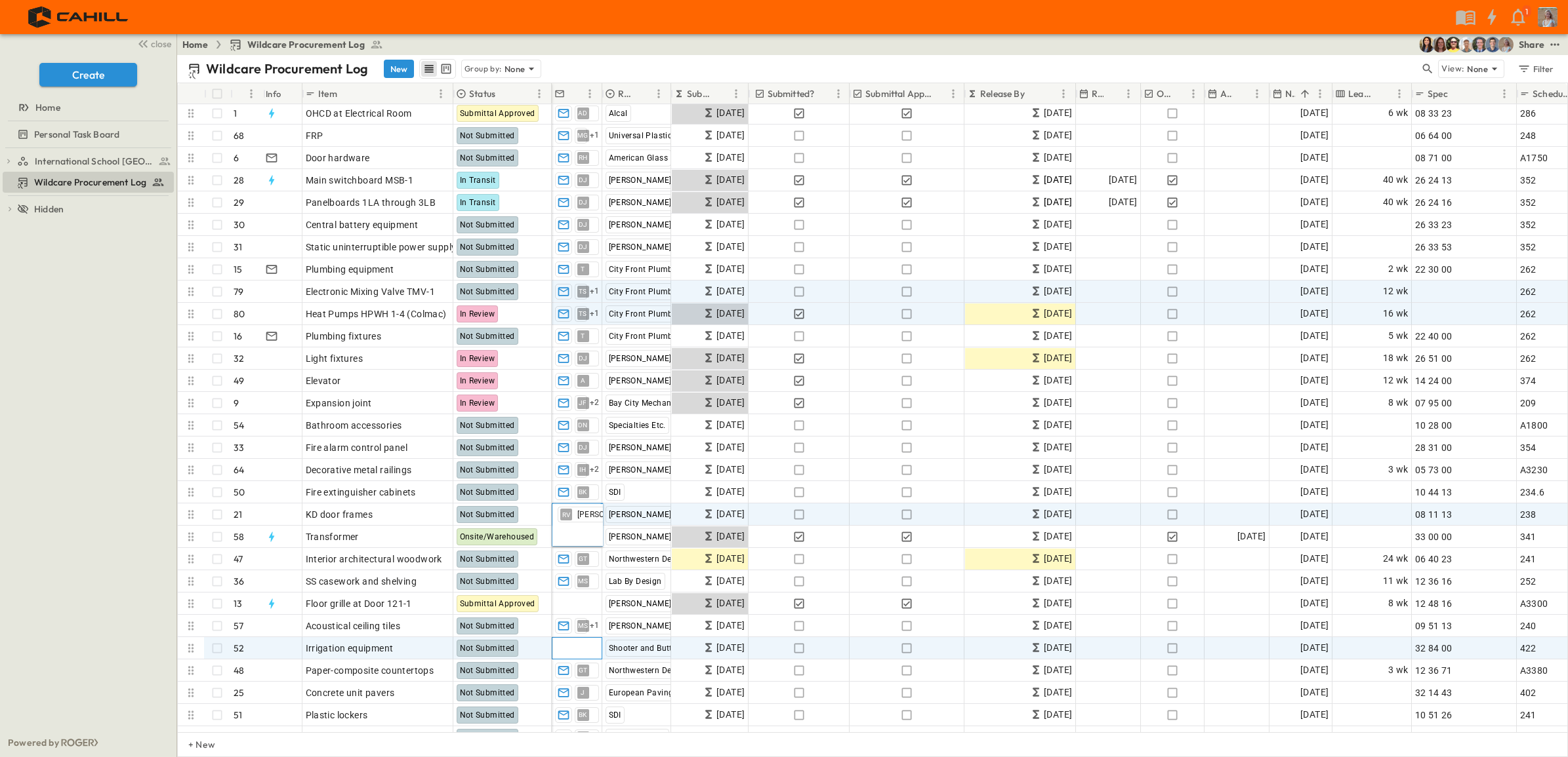
drag, startPoint x: 579, startPoint y: 646, endPoint x: 588, endPoint y: 646, distance: 9.0
click at [579, 579] on span "Add Contact" at bounding box center [582, 649] width 54 height 13
click at [583, 579] on div at bounding box center [576, 648] width 48 height 20
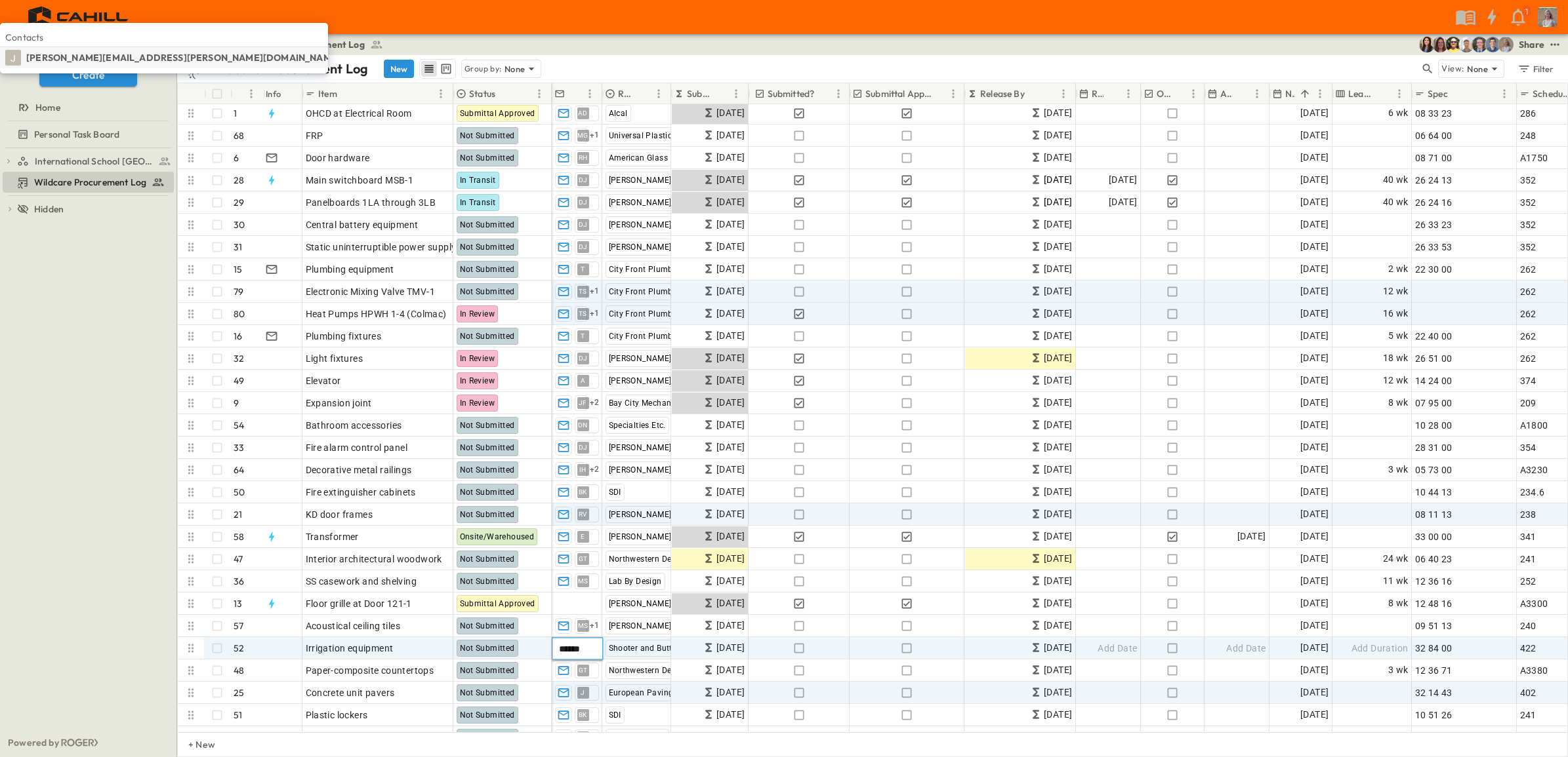
click at [584, 64] on p "[PERSON_NAME][EMAIL_ADDRESS][PERSON_NAME][DOMAIN_NAME], [PERSON_NAME][DOMAIN_NA…" at bounding box center [338, 57] width 624 height 13
click at [606, 579] on div "European Paving" at bounding box center [641, 693] width 71 height 17
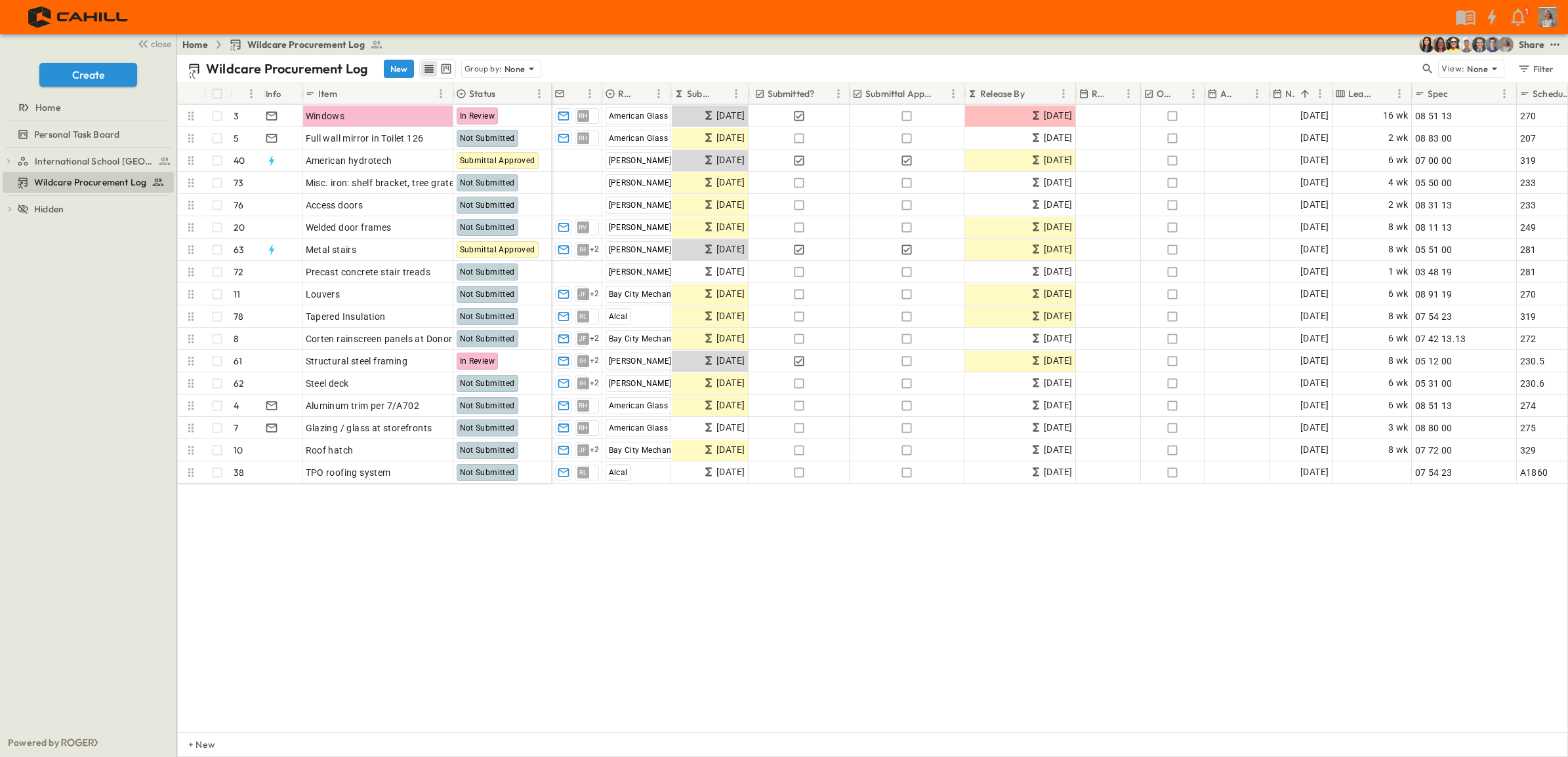
scroll to position [0, 0]
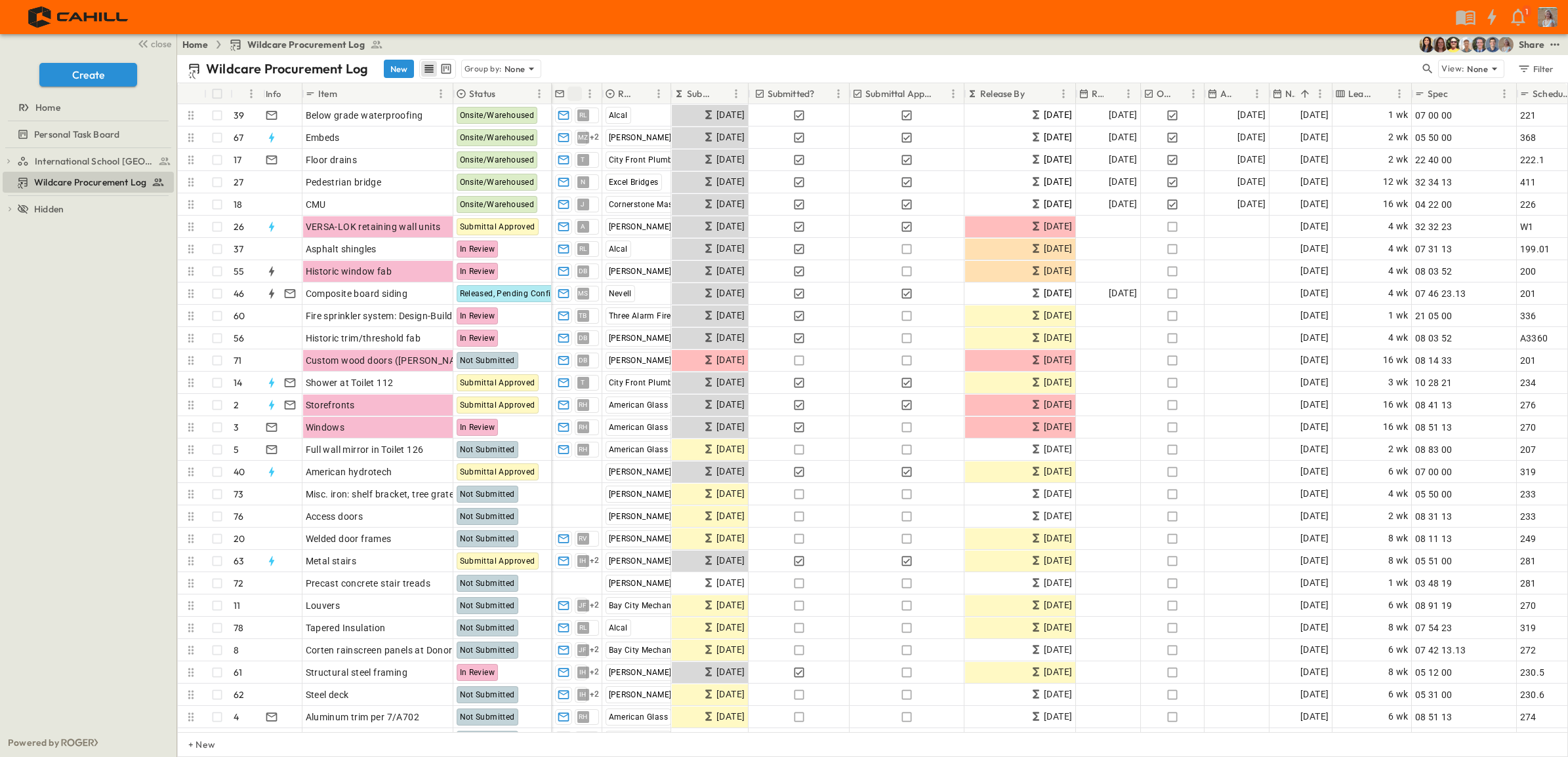
click at [579, 90] on icon "Sort" at bounding box center [575, 93] width 11 height 11
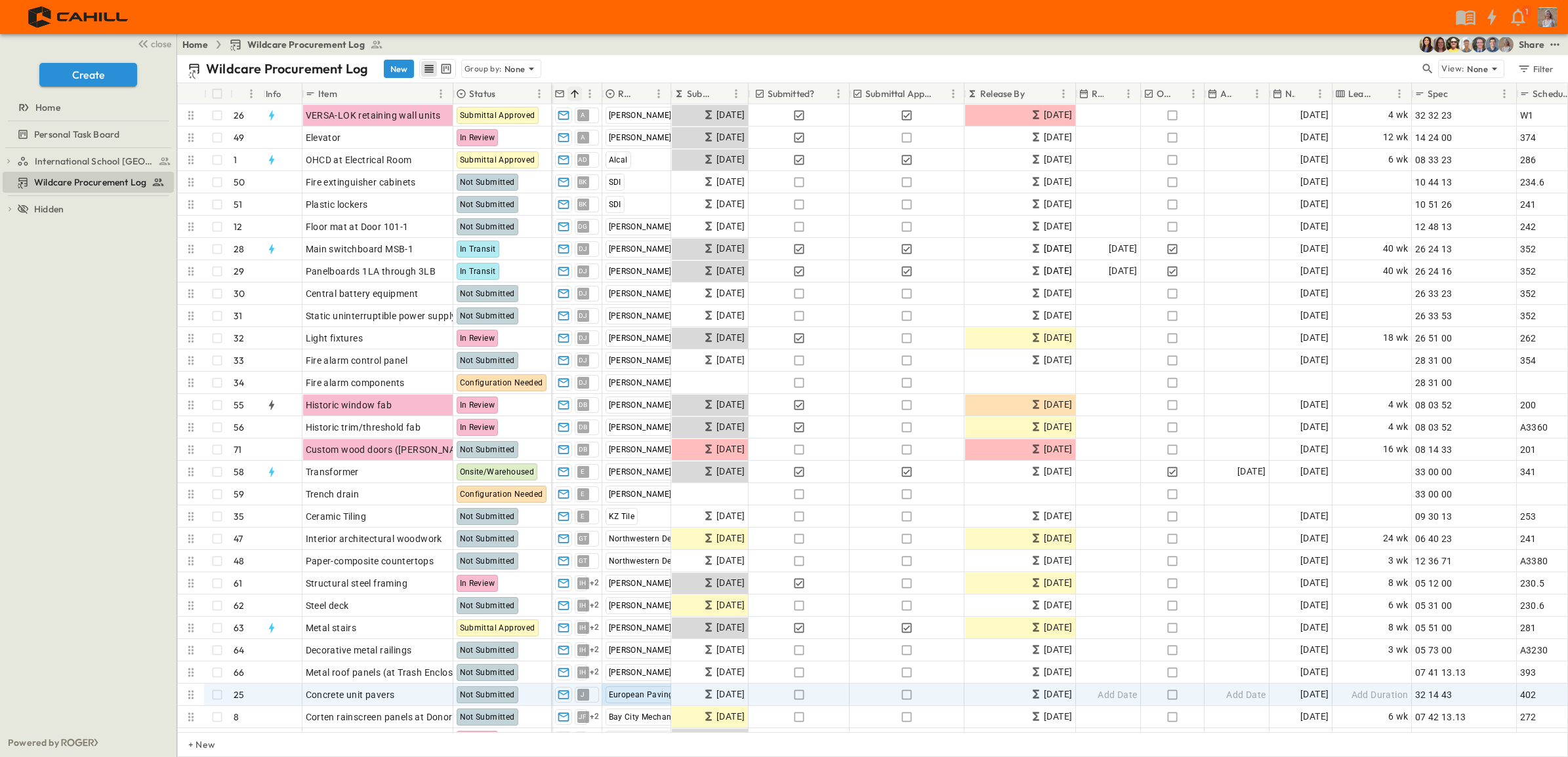
click at [579, 90] on icon "Sort" at bounding box center [575, 93] width 11 height 11
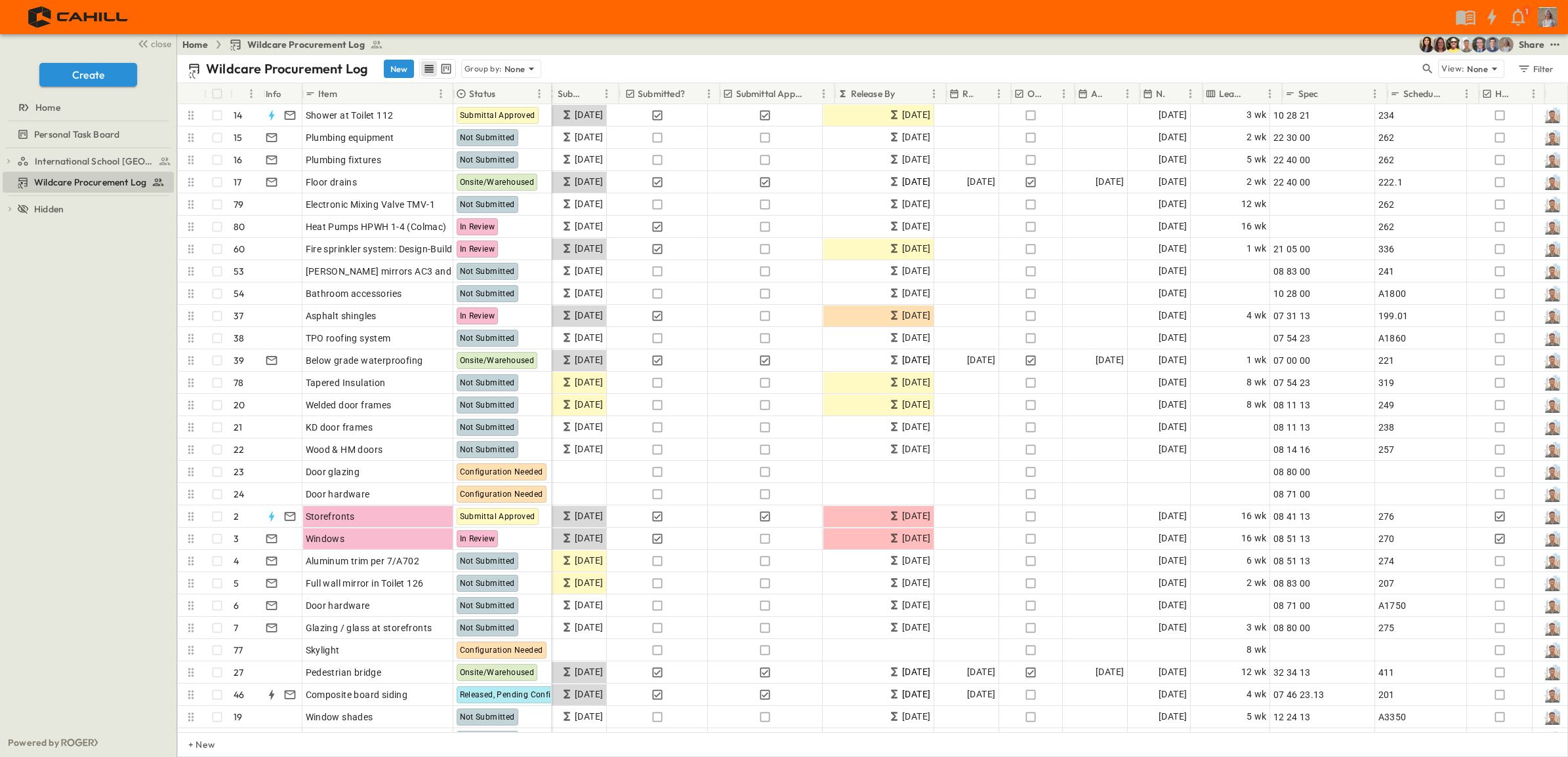
scroll to position [0, 159]
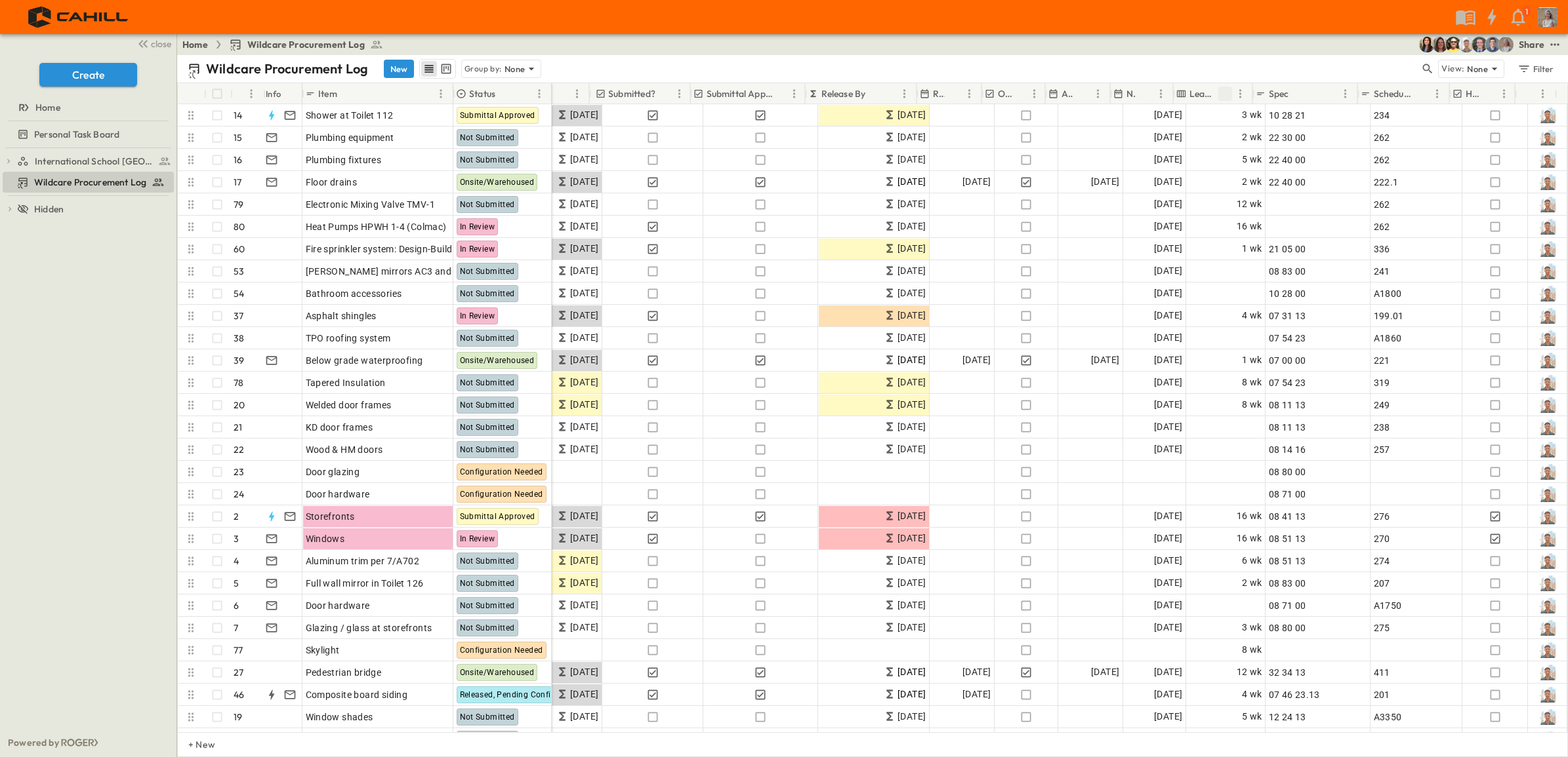
click at [1228, 90] on icon "Sort" at bounding box center [1225, 93] width 11 height 11
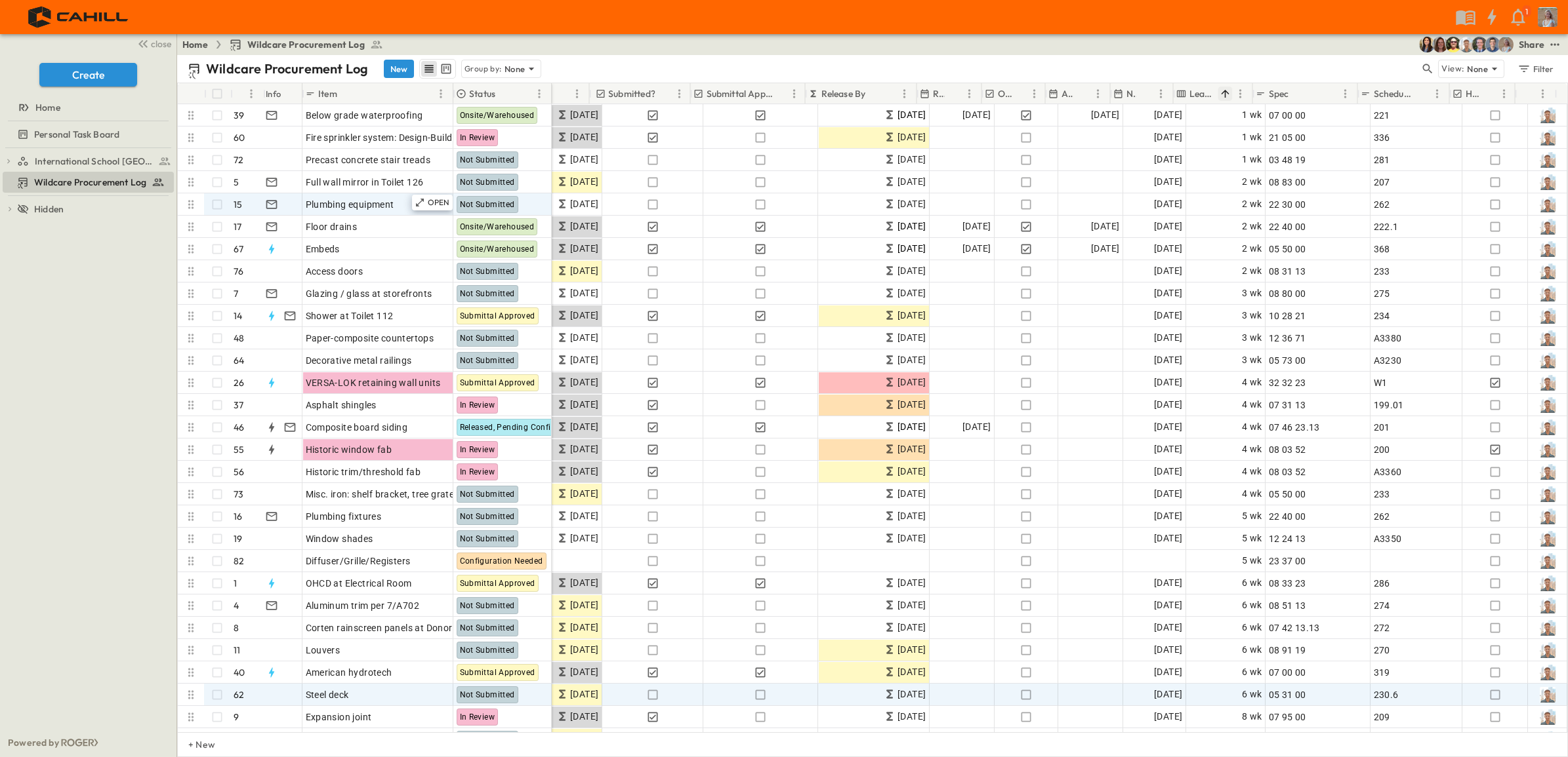
drag, startPoint x: 349, startPoint y: 95, endPoint x: 388, endPoint y: 208, distance: 119.5
click at [349, 95] on icon "Sort" at bounding box center [347, 93] width 11 height 11
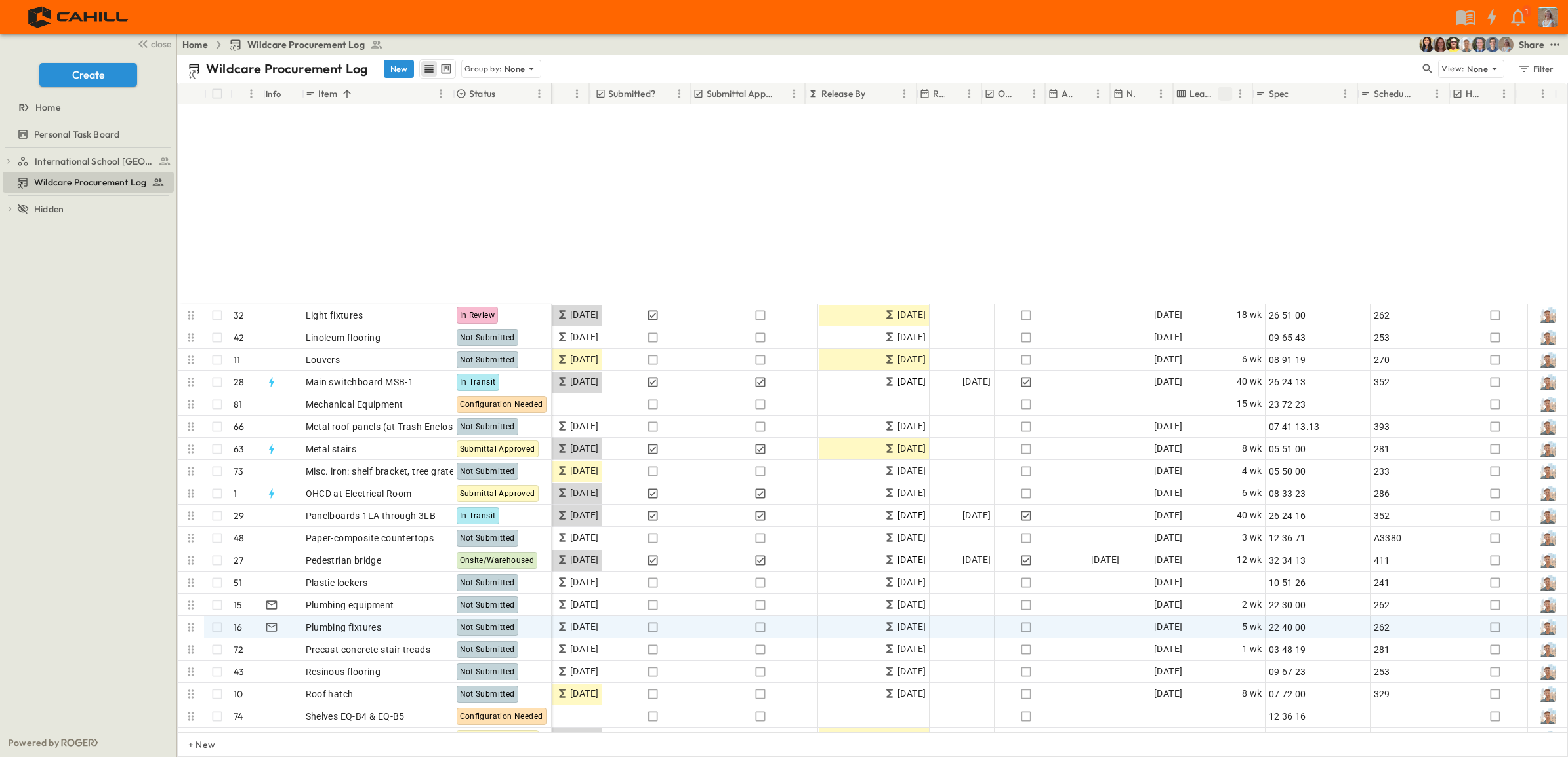
scroll to position [1049, 159]
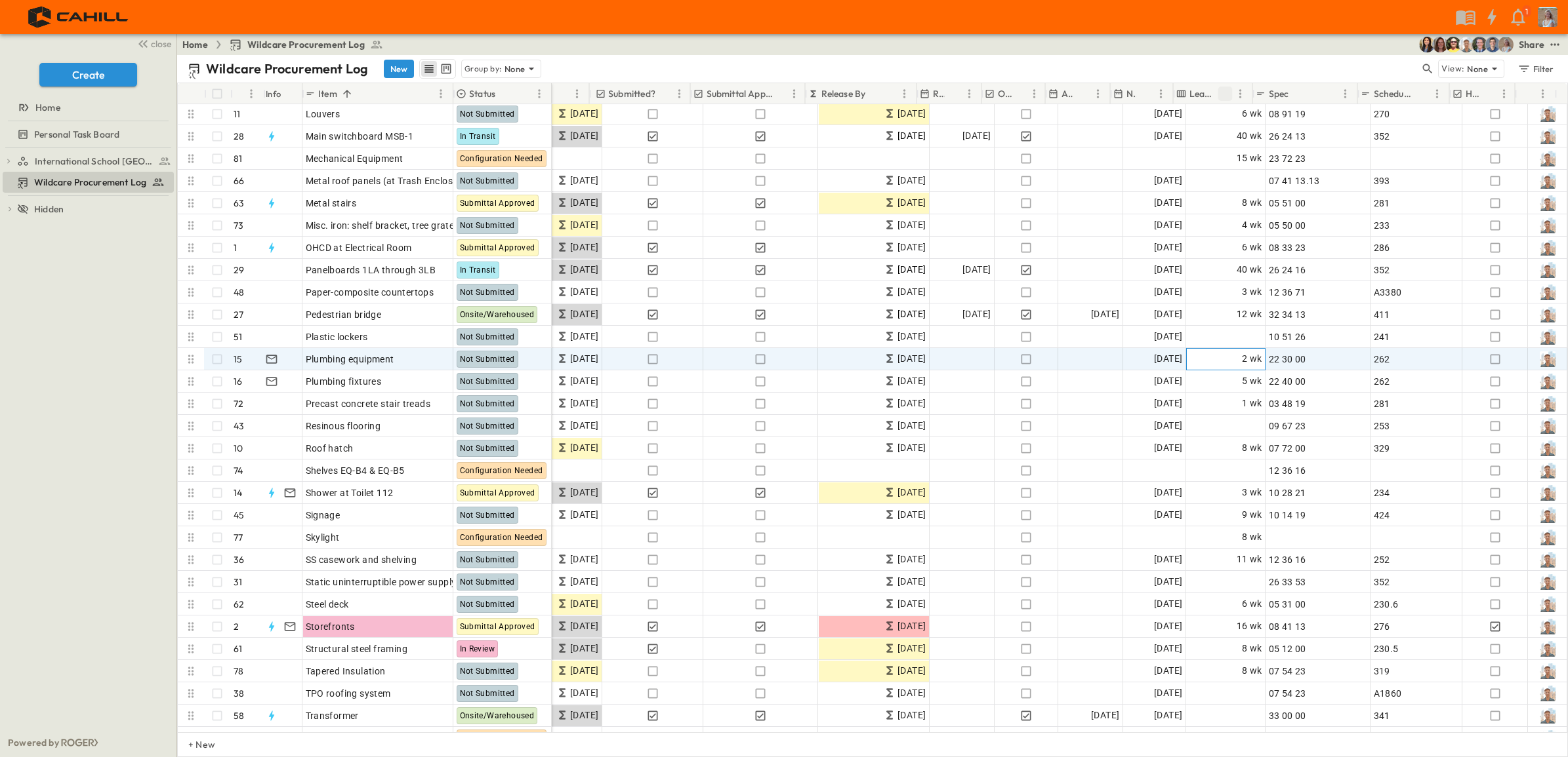
click at [1242, 363] on span "2 wk" at bounding box center [1252, 359] width 20 height 15
click at [1227, 357] on body "1 close Create Home Personal Task Board International School [GEOGRAPHIC_DATA] …" at bounding box center [784, 378] width 1568 height 757
click at [1184, 358] on div at bounding box center [784, 378] width 1568 height 757
click at [1192, 358] on input "*" at bounding box center [1203, 359] width 24 height 18
type input "*"
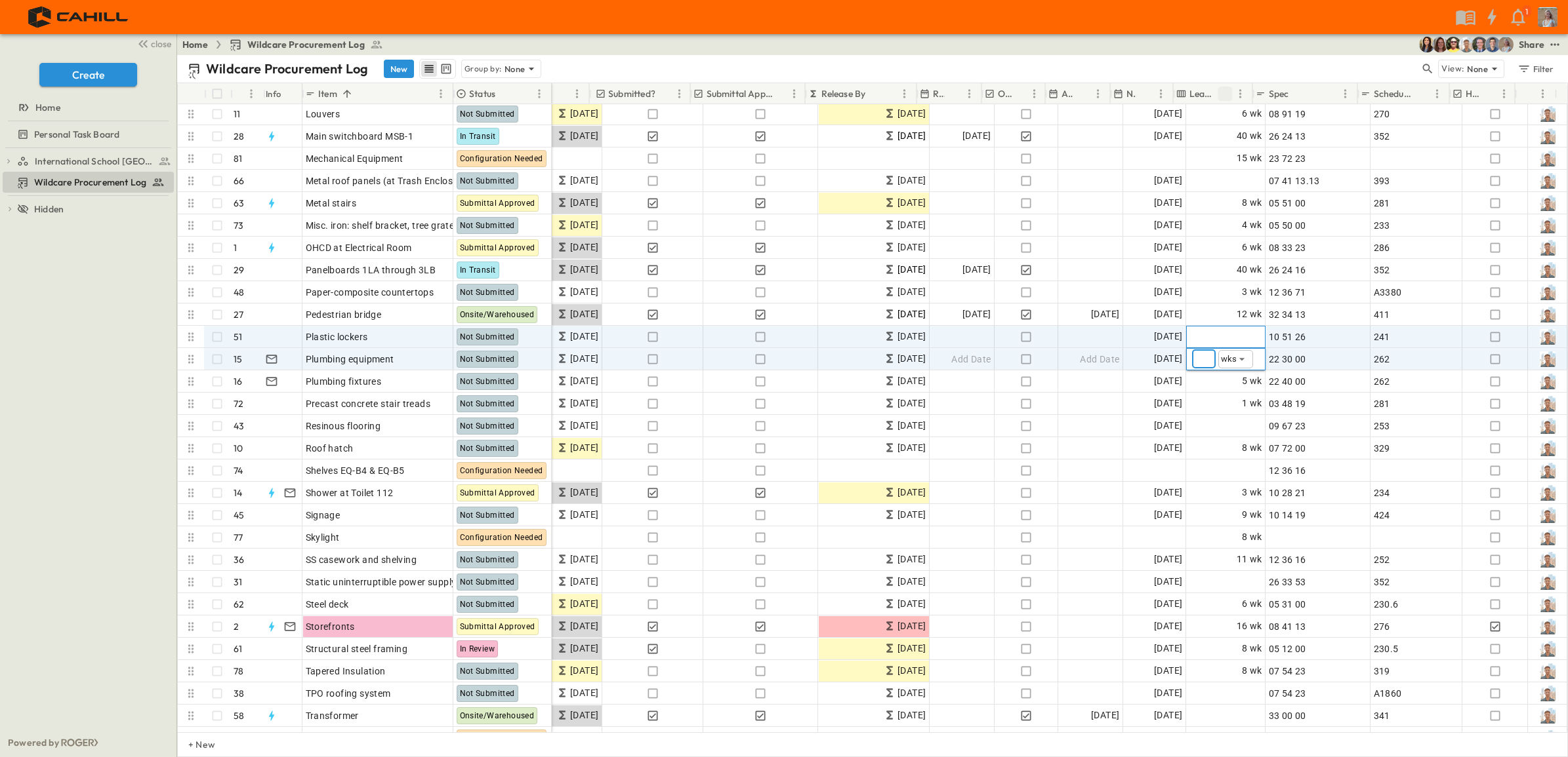
click at [1219, 333] on span "Add Duration" at bounding box center [1234, 337] width 57 height 13
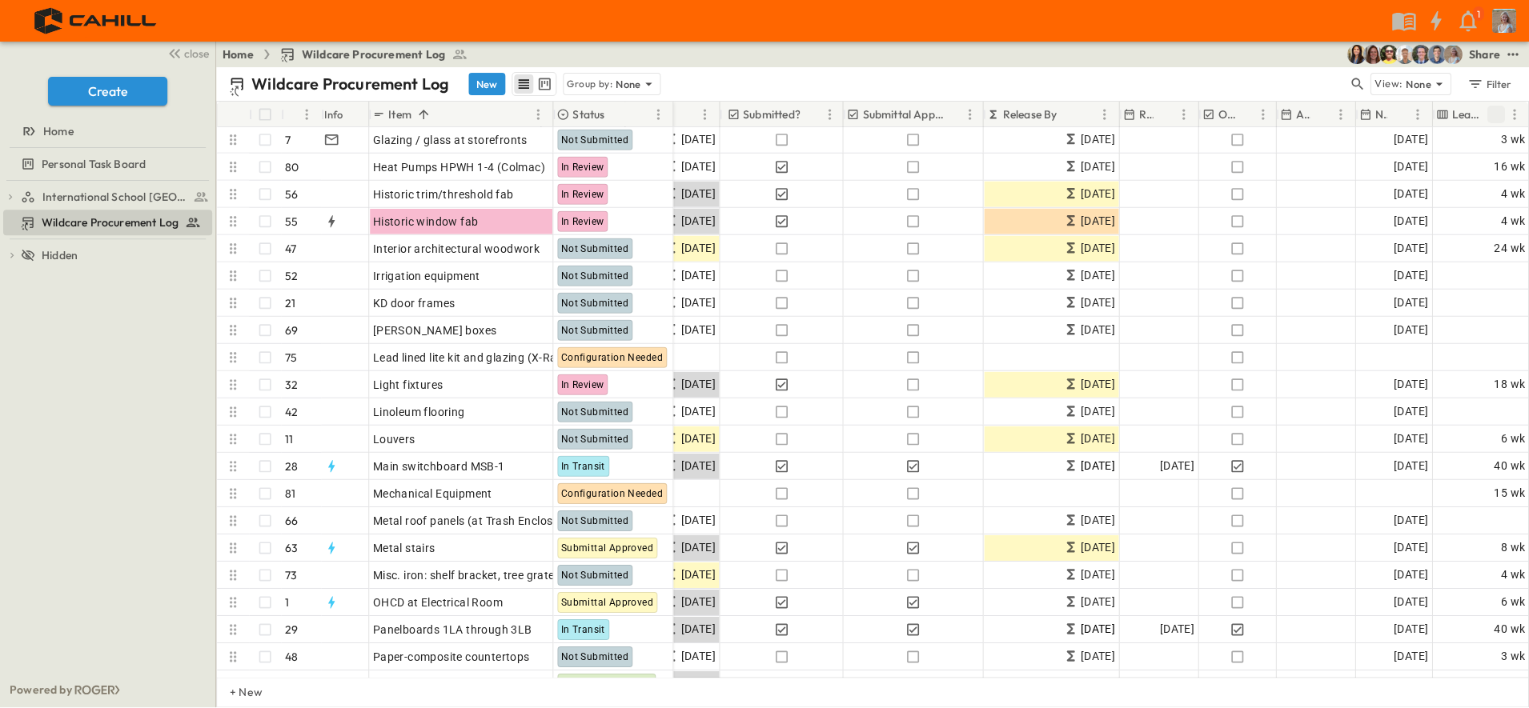
scroll to position [980, 194]
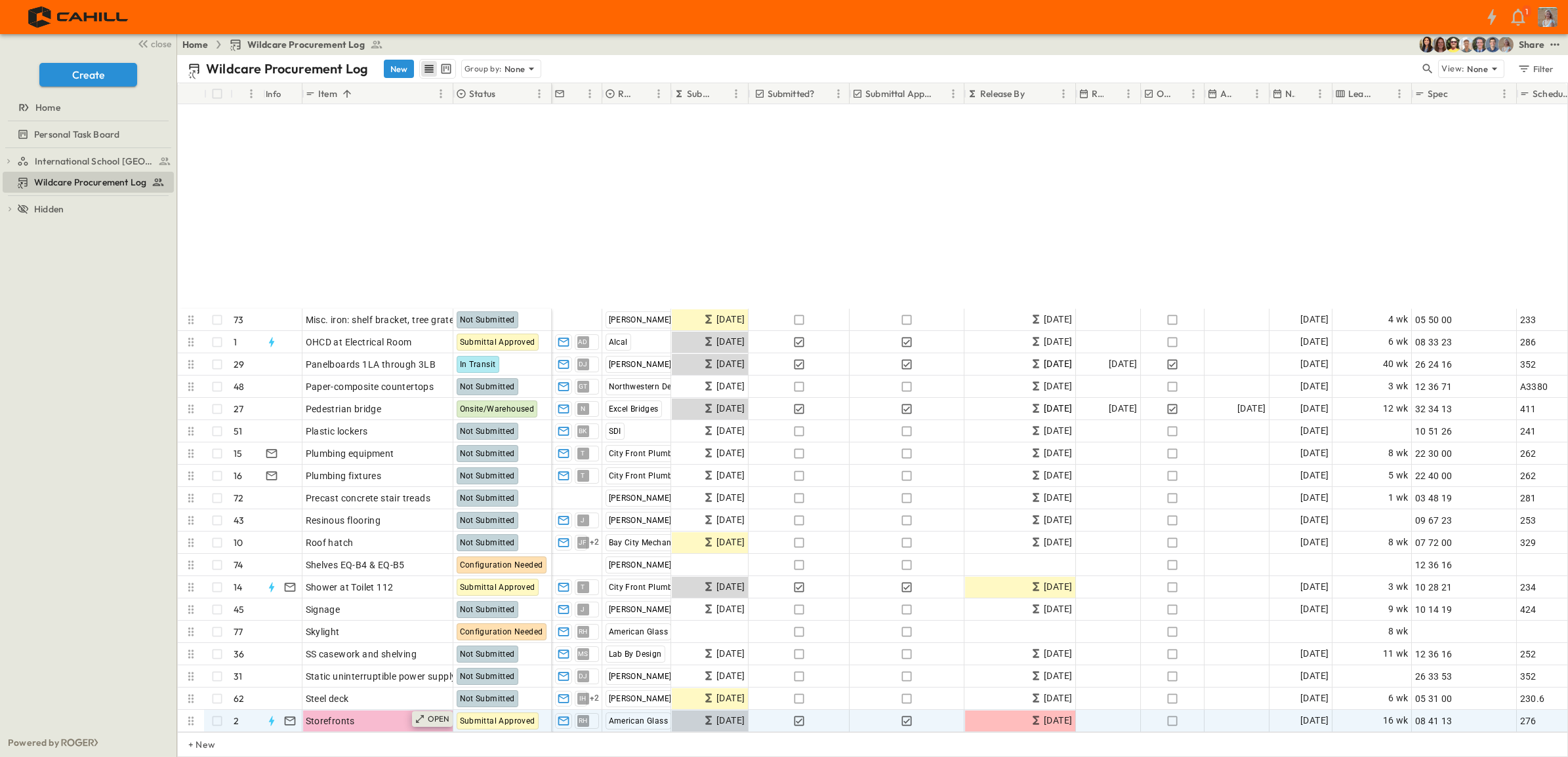
scroll to position [1212, 0]
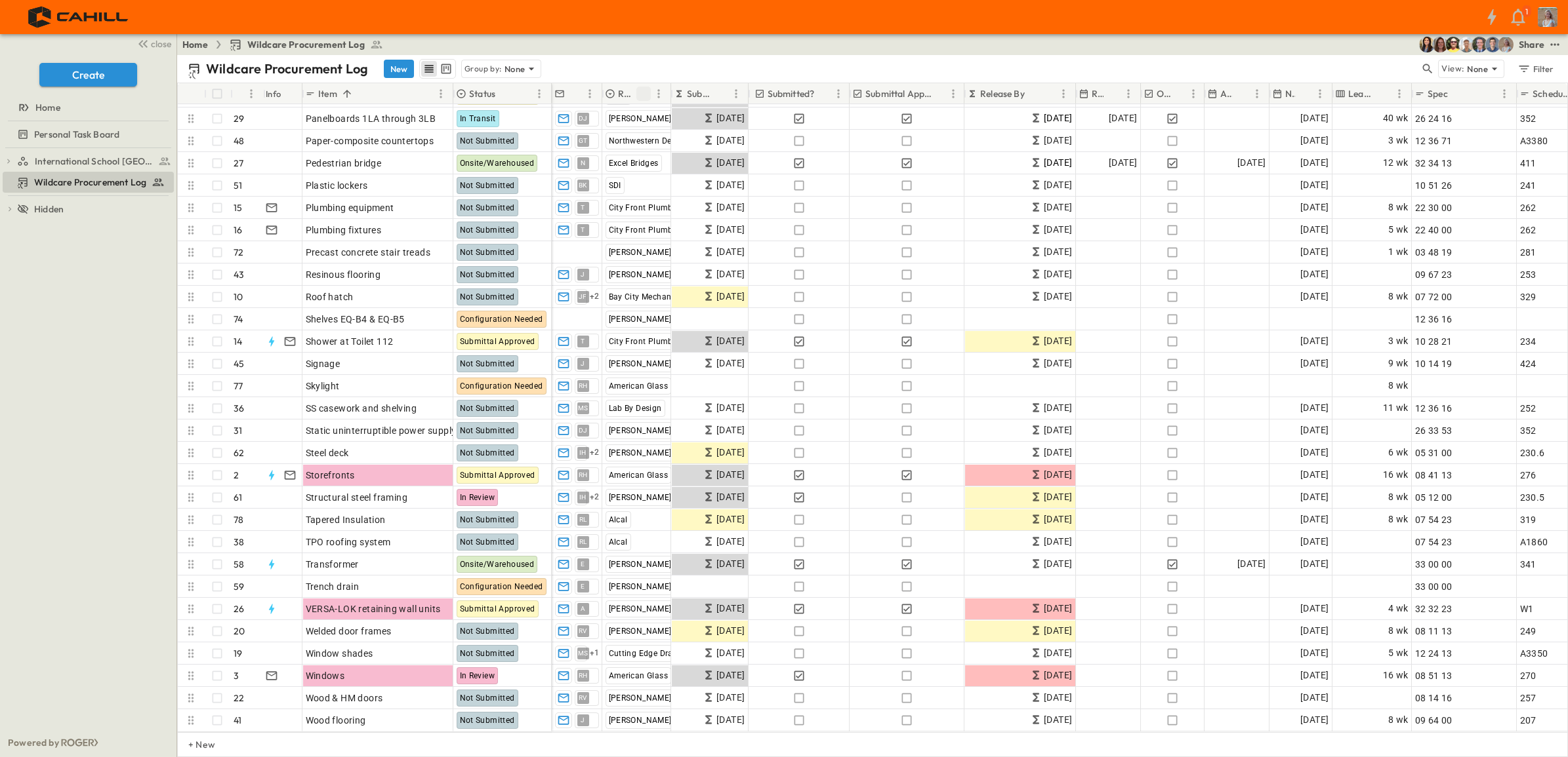
click at [644, 90] on icon "Sort" at bounding box center [643, 93] width 11 height 11
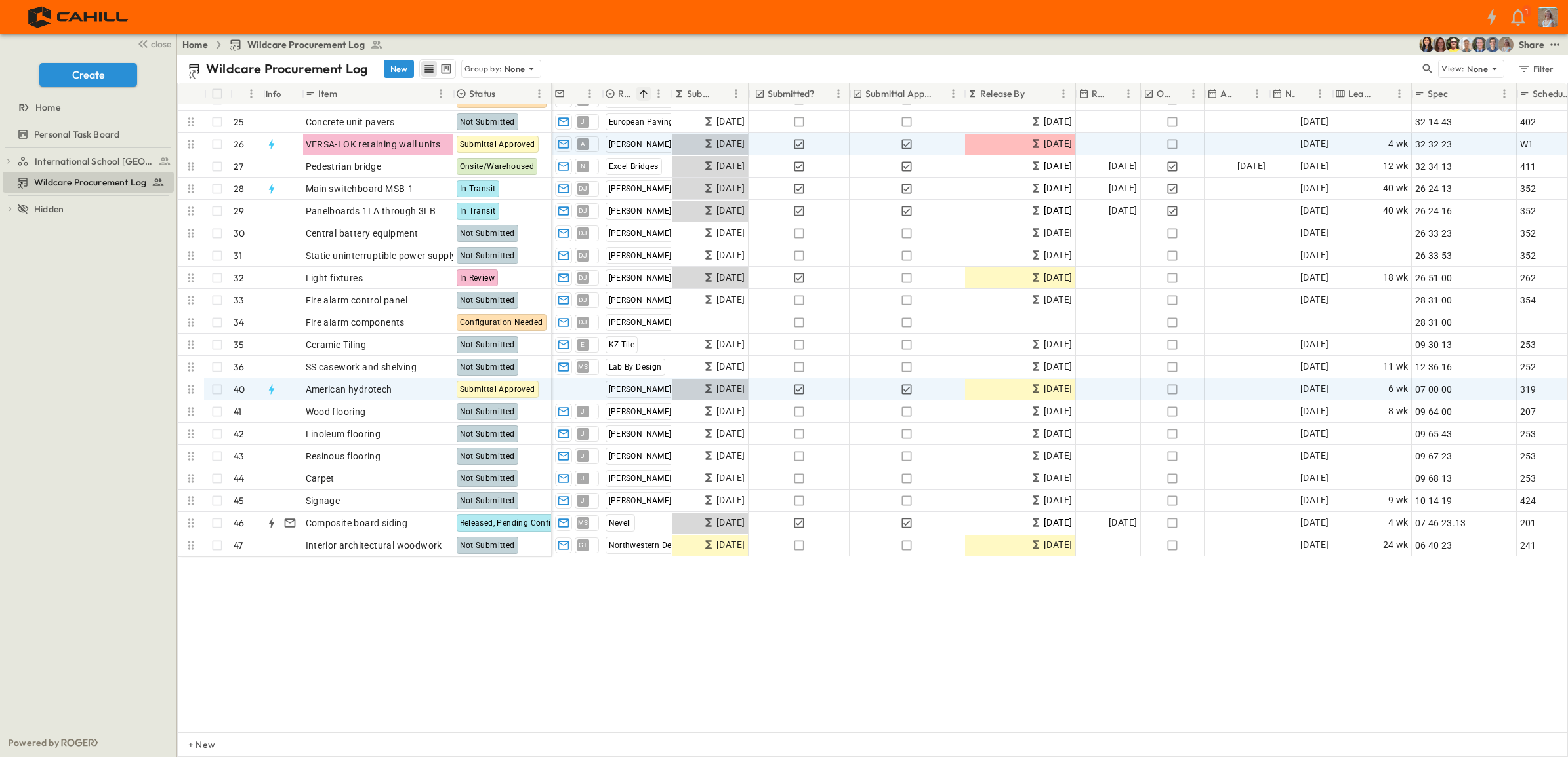
scroll to position [639, 0]
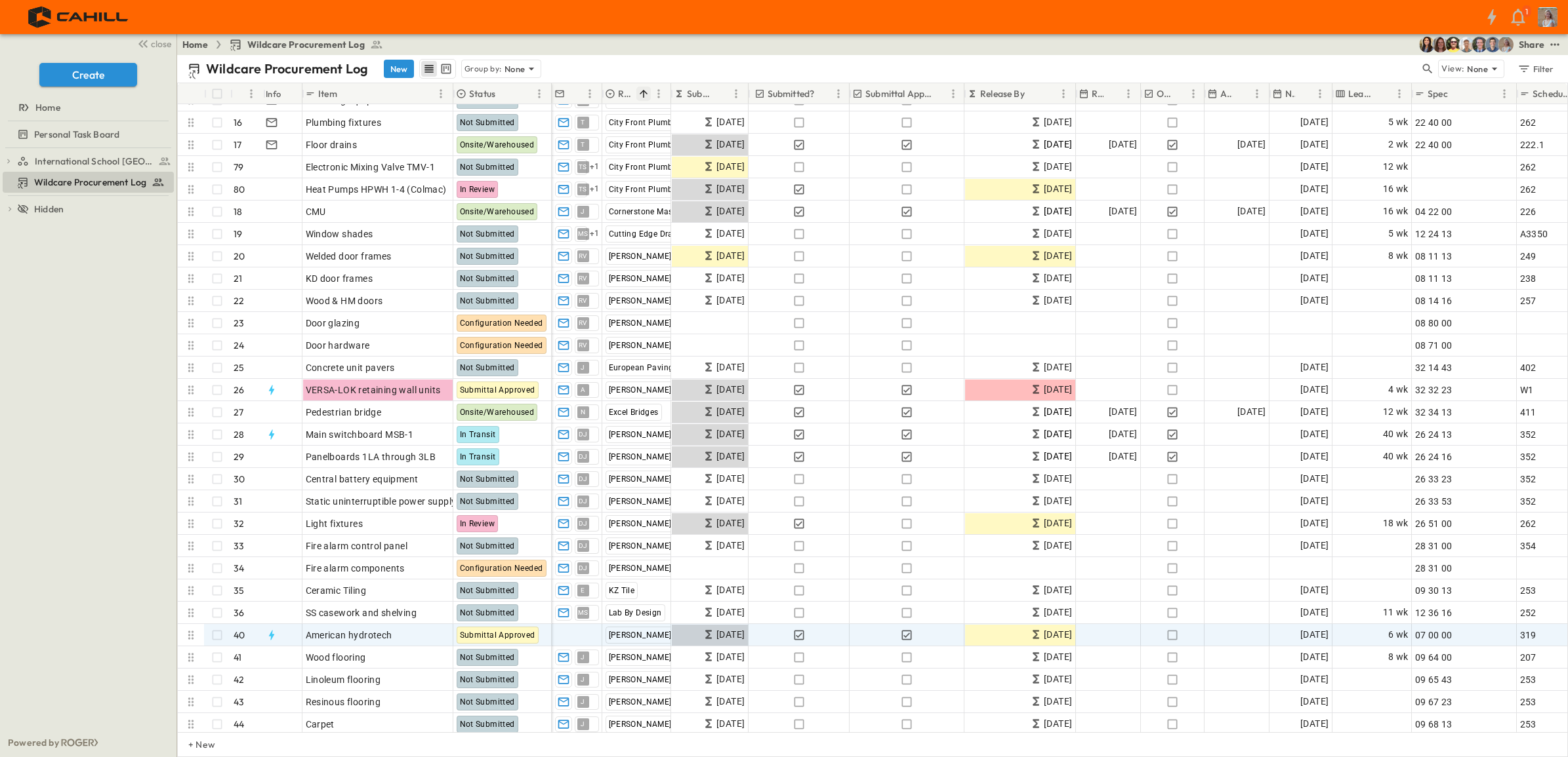
click at [1490, 97] on div "Spec" at bounding box center [1455, 94] width 82 height 21
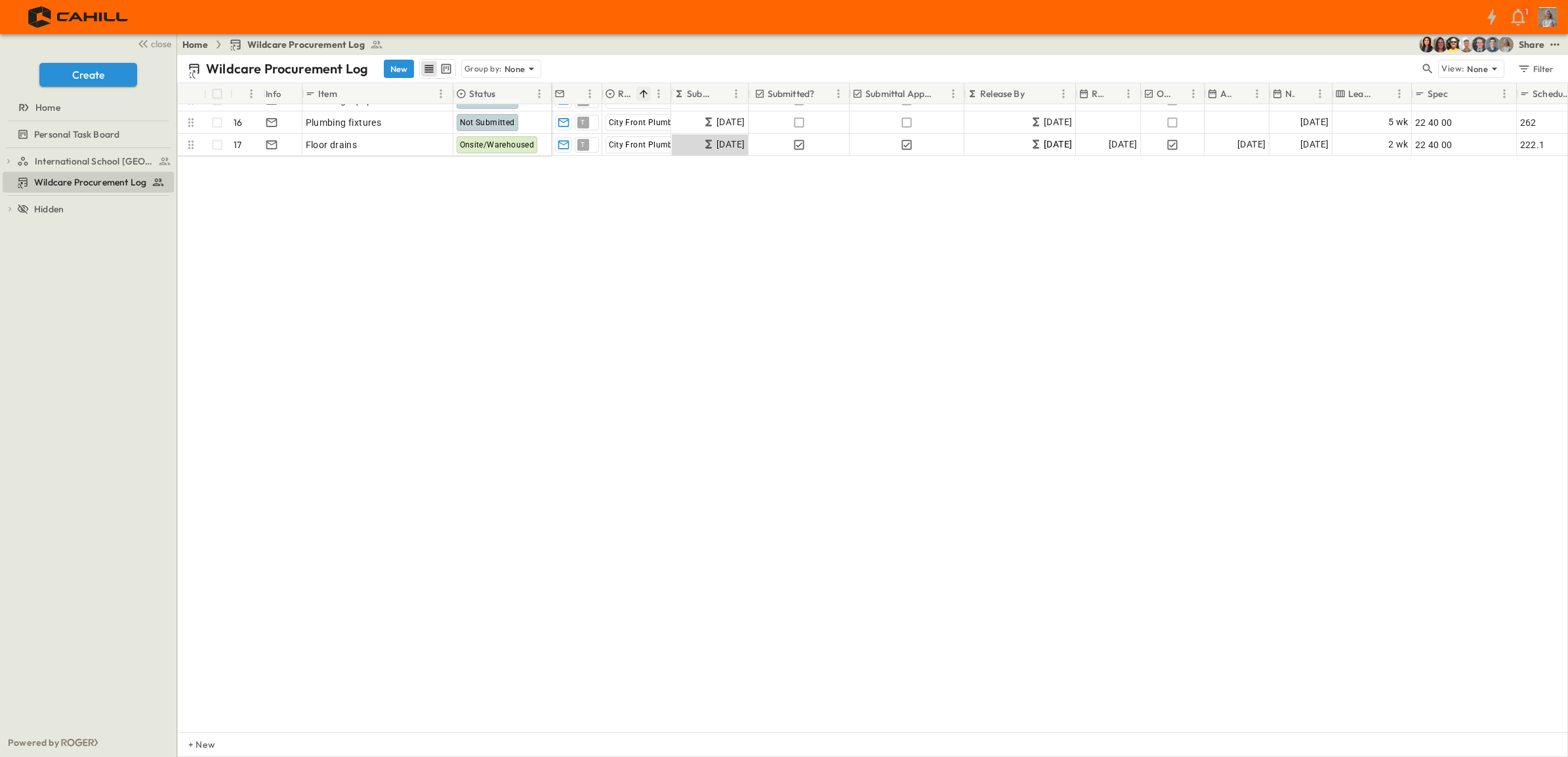
click at [1493, 95] on div "Spec" at bounding box center [1455, 94] width 82 height 21
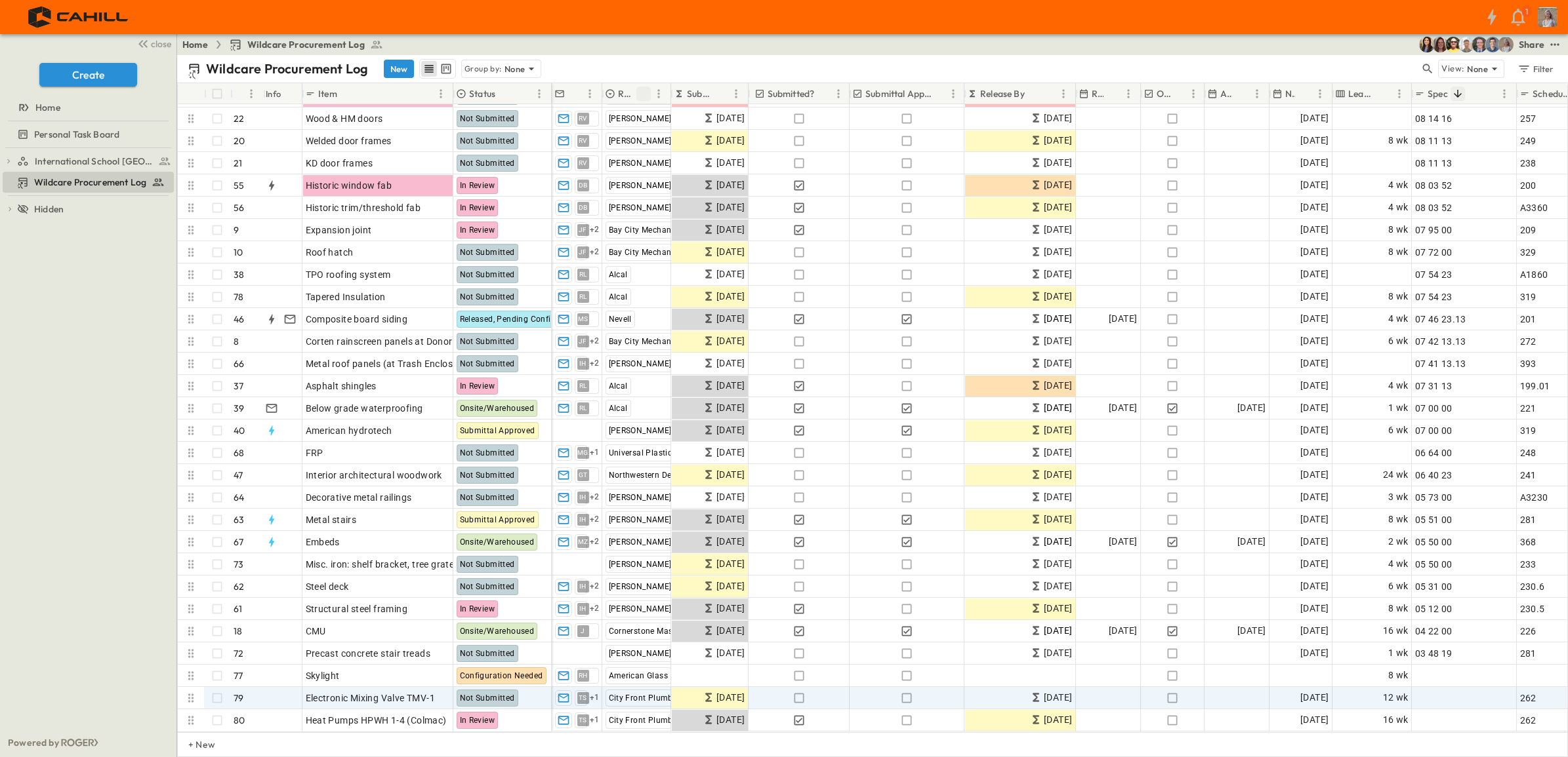
scroll to position [1213, 0]
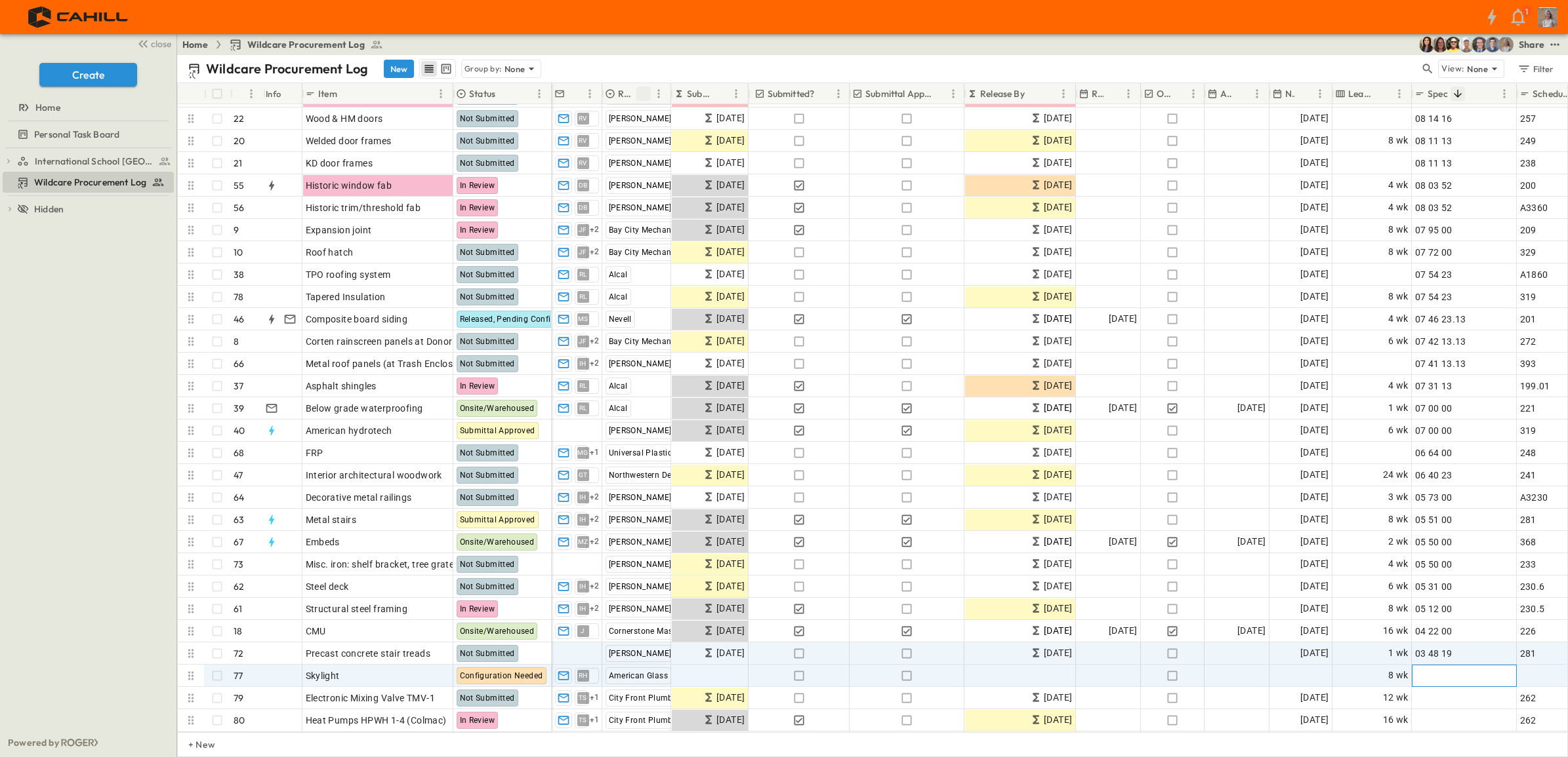
drag, startPoint x: 1438, startPoint y: 665, endPoint x: 1394, endPoint y: 641, distance: 50.1
click at [1438, 669] on span "Add Spec" at bounding box center [1434, 676] width 40 height 13
click at [1432, 668] on input "***" at bounding box center [1464, 675] width 103 height 16
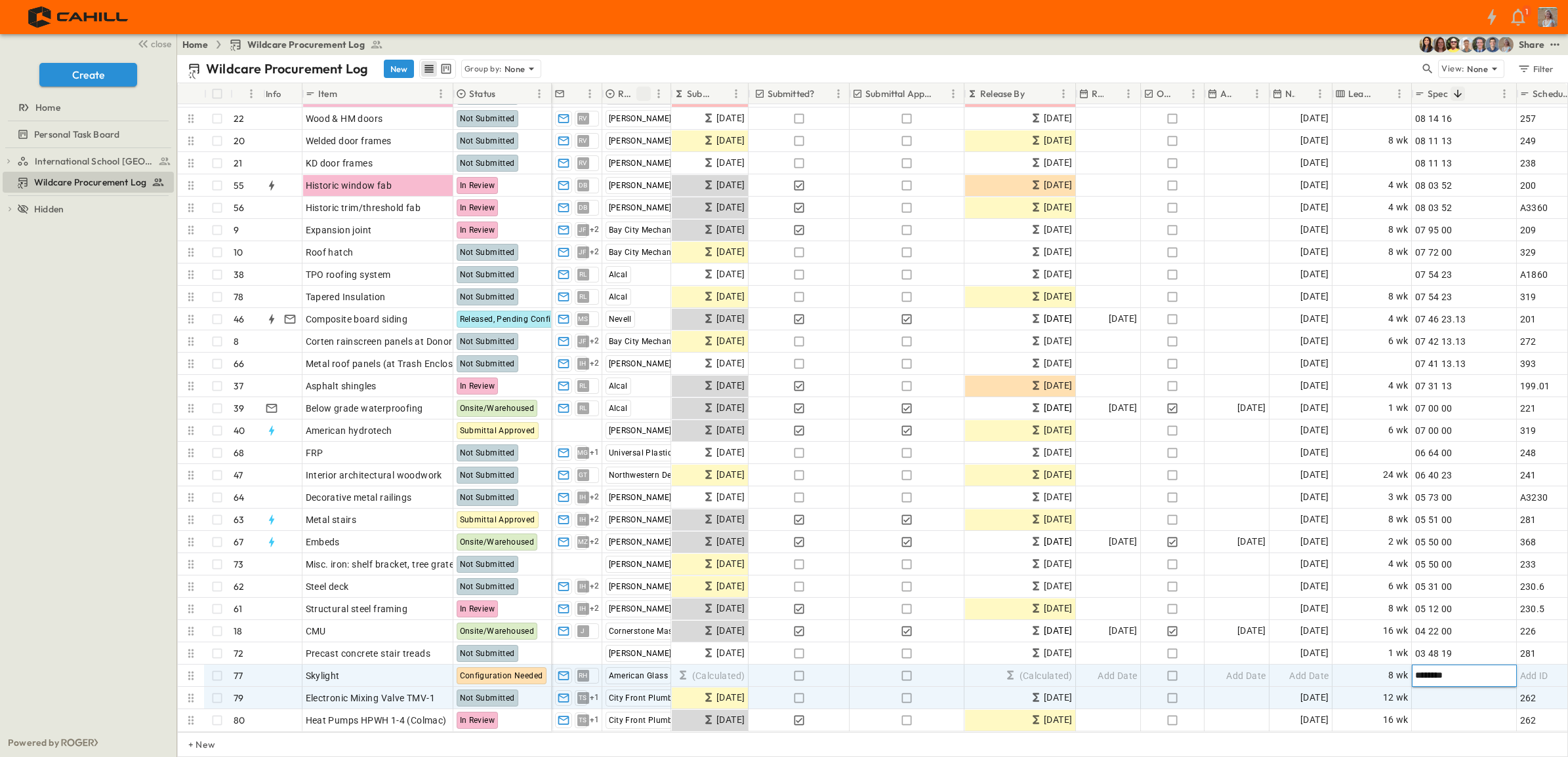
type input "********"
click at [1453, 691] on span "Add Spec" at bounding box center [1434, 698] width 40 height 13
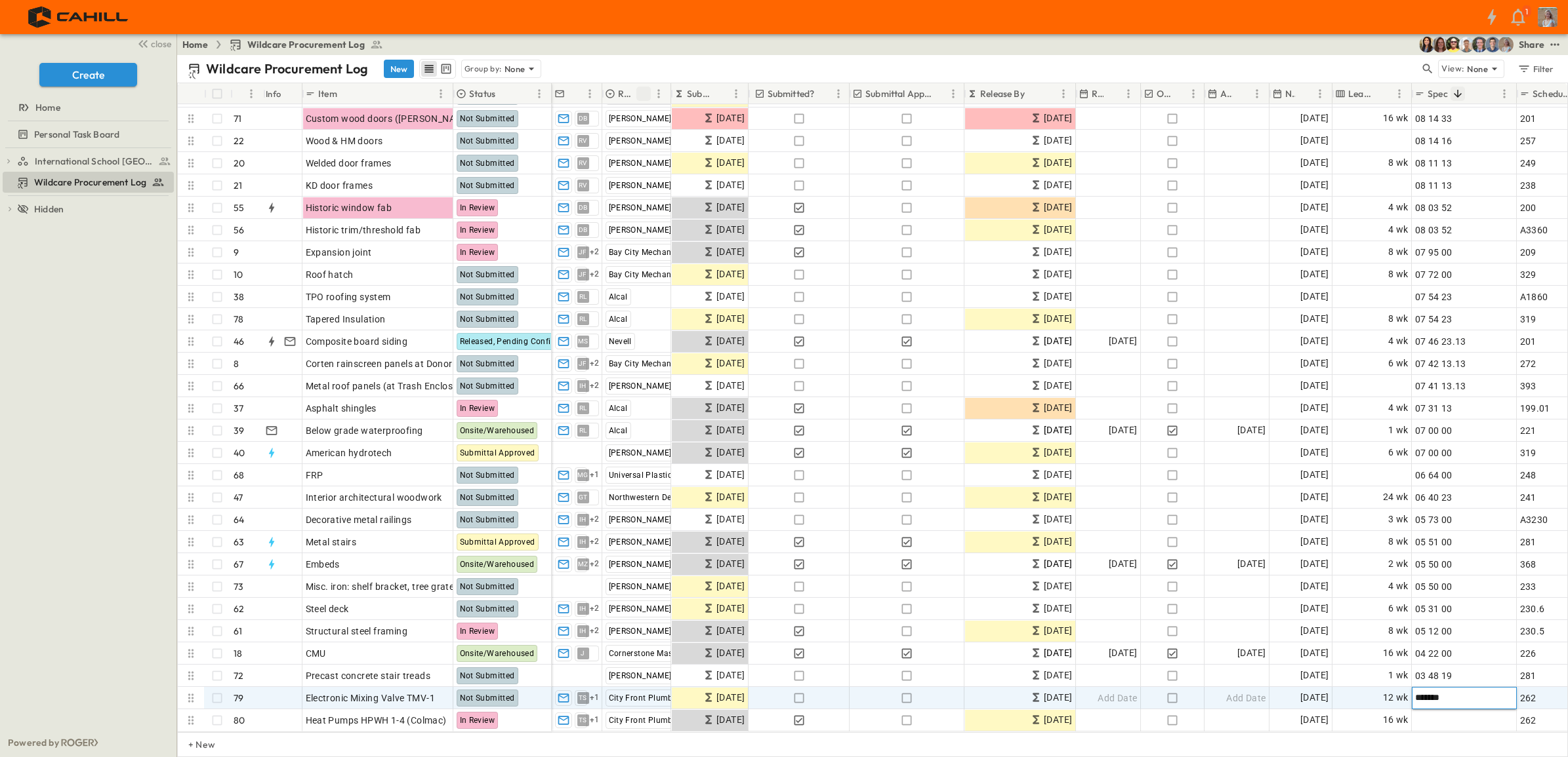
type input "********"
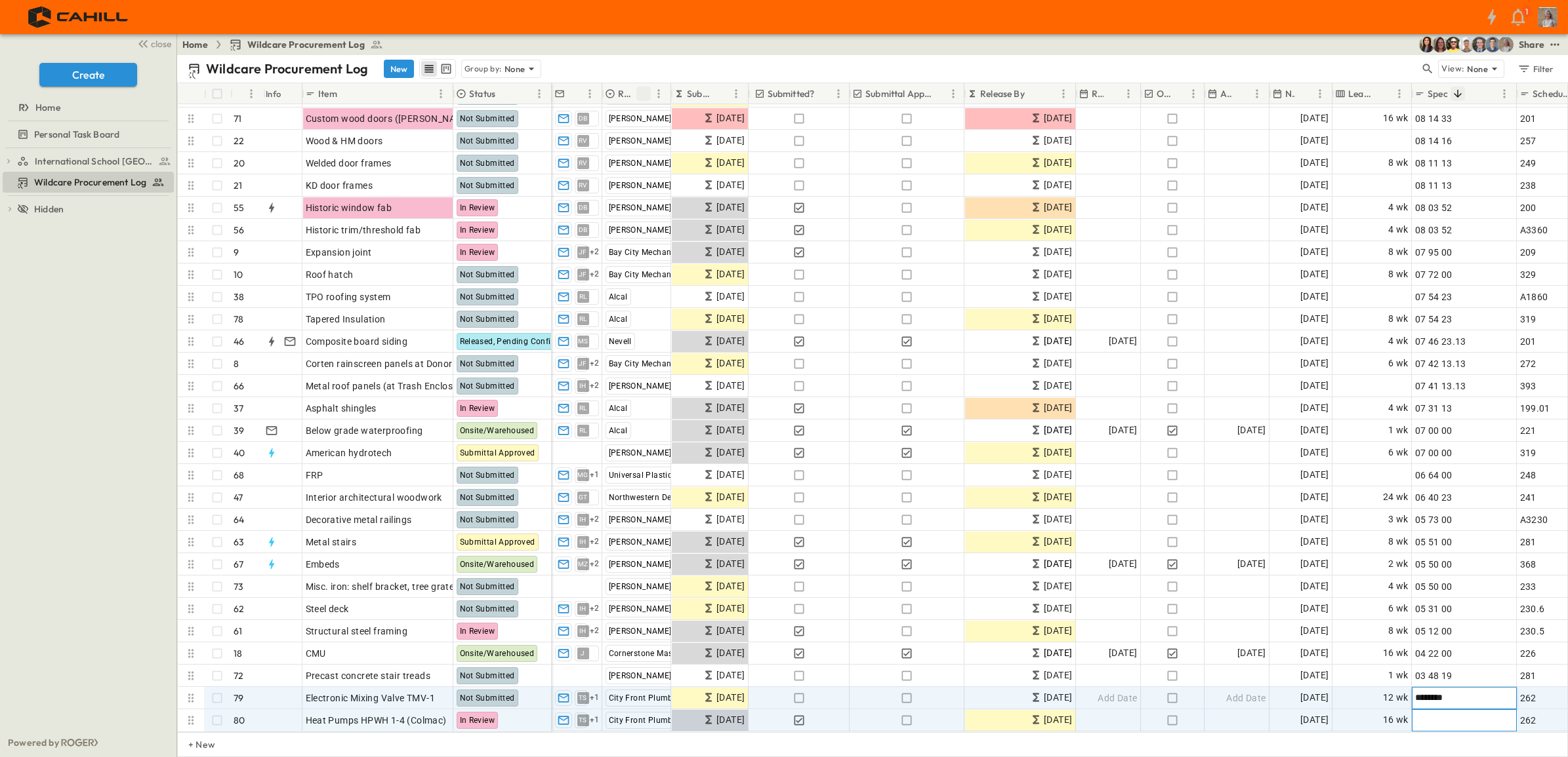
click at [1450, 714] on span "Add Spec" at bounding box center [1434, 721] width 40 height 13
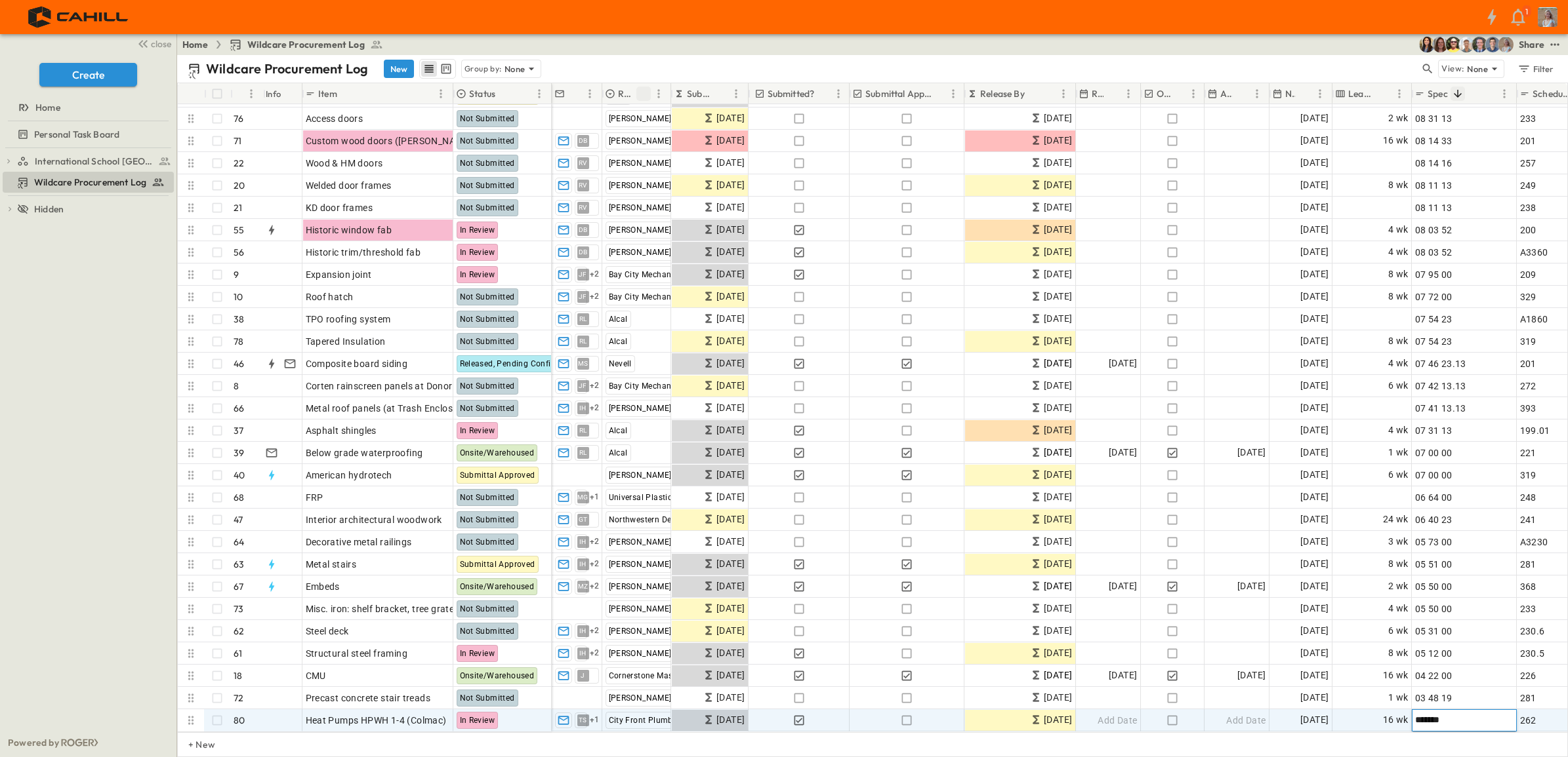
type input "********"
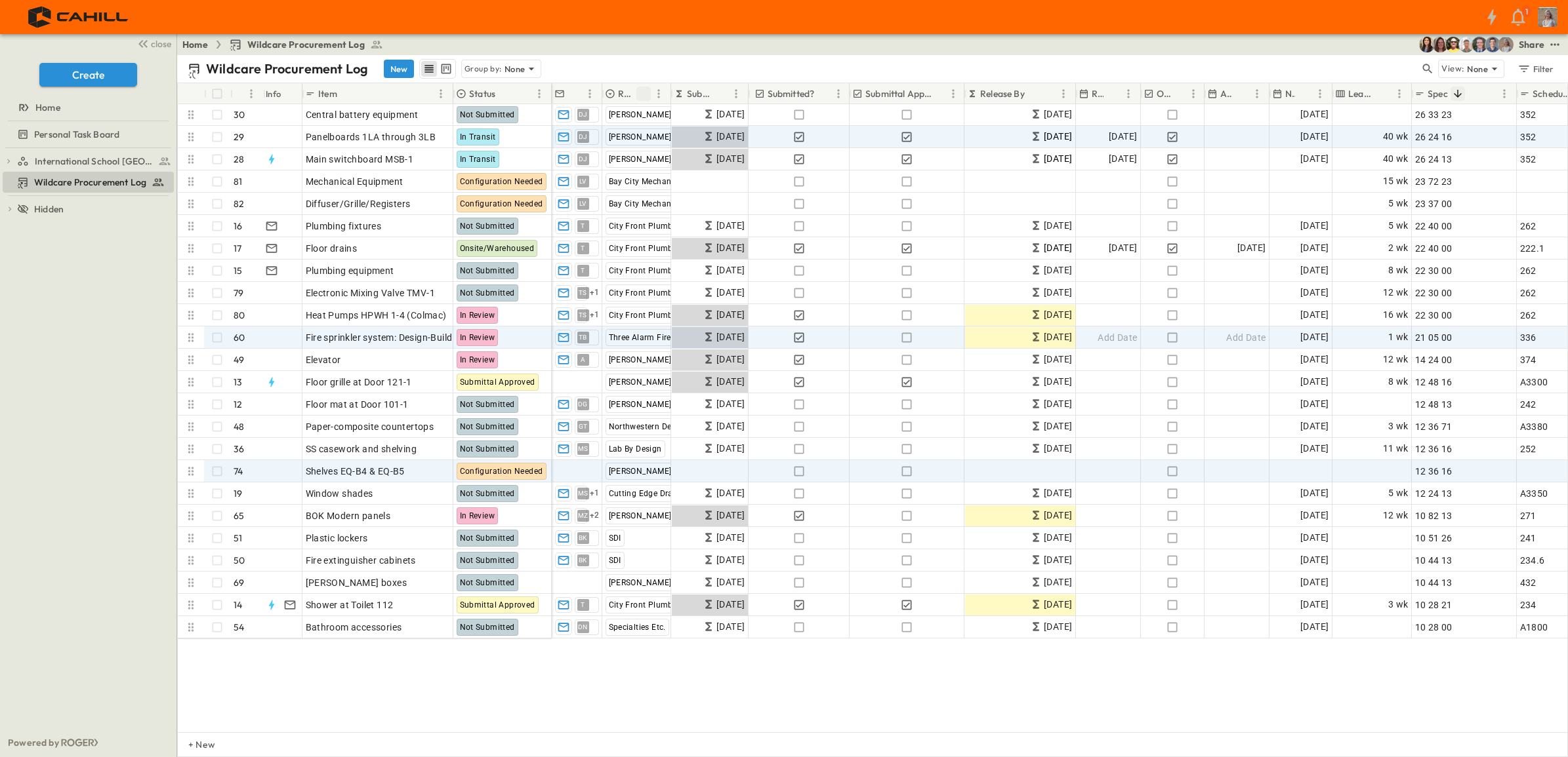
scroll to position [0, 0]
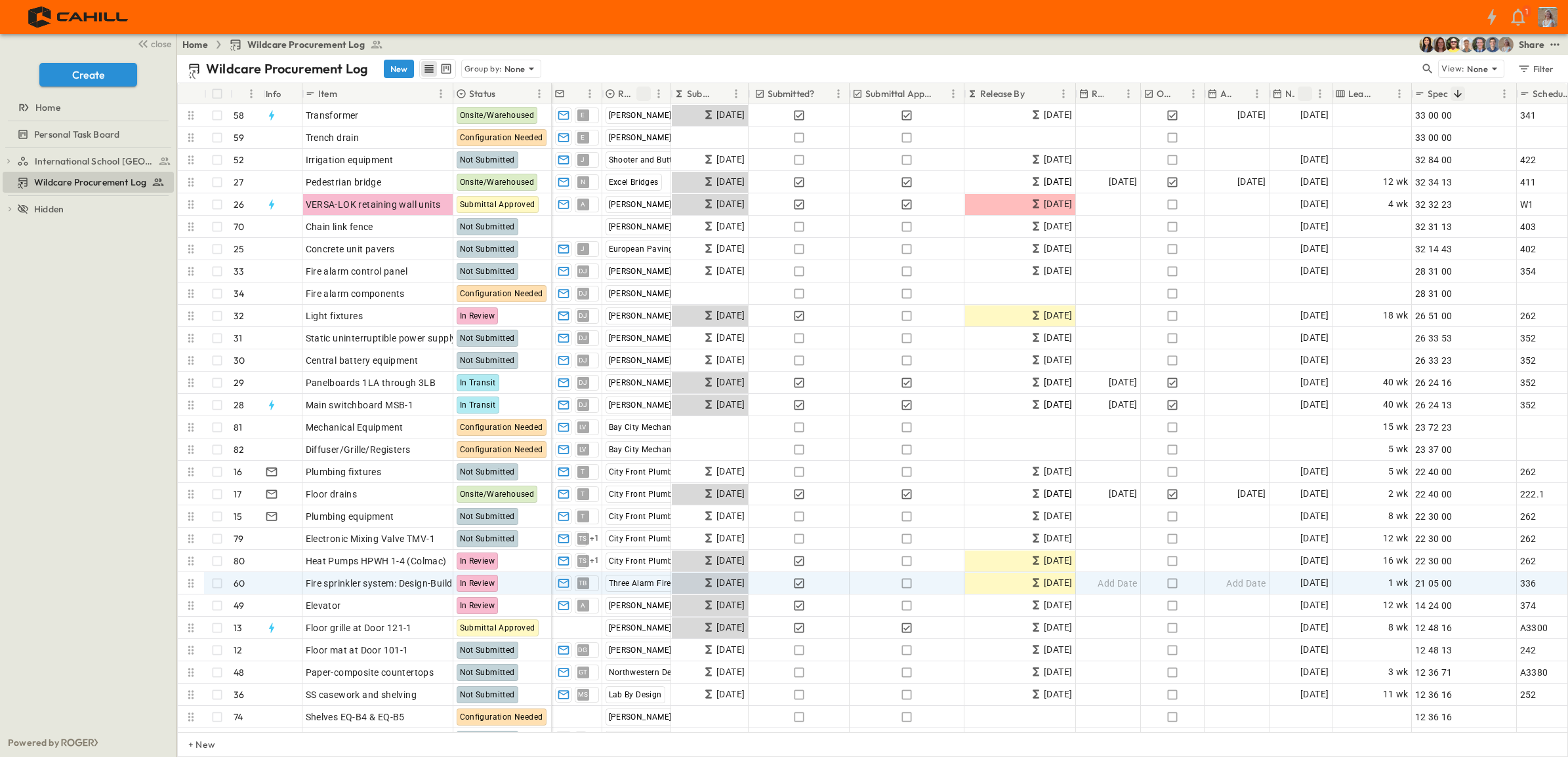
click at [1302, 96] on icon "Sort" at bounding box center [1305, 93] width 11 height 11
